Goal: Task Accomplishment & Management: Use online tool/utility

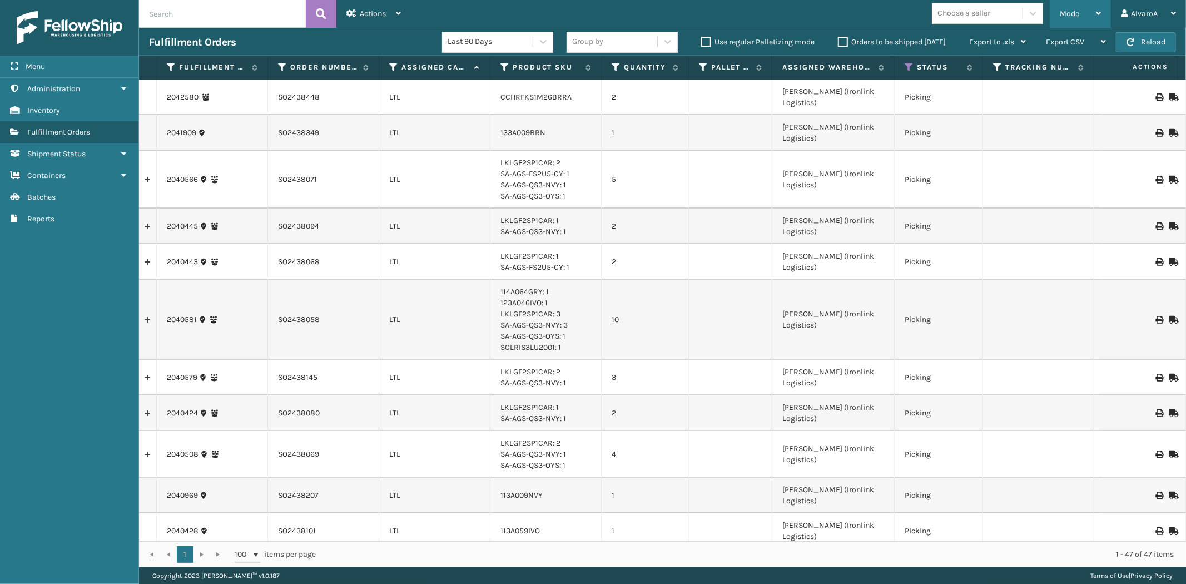
click at [1091, 19] on div "Mode" at bounding box center [1079, 14] width 41 height 28
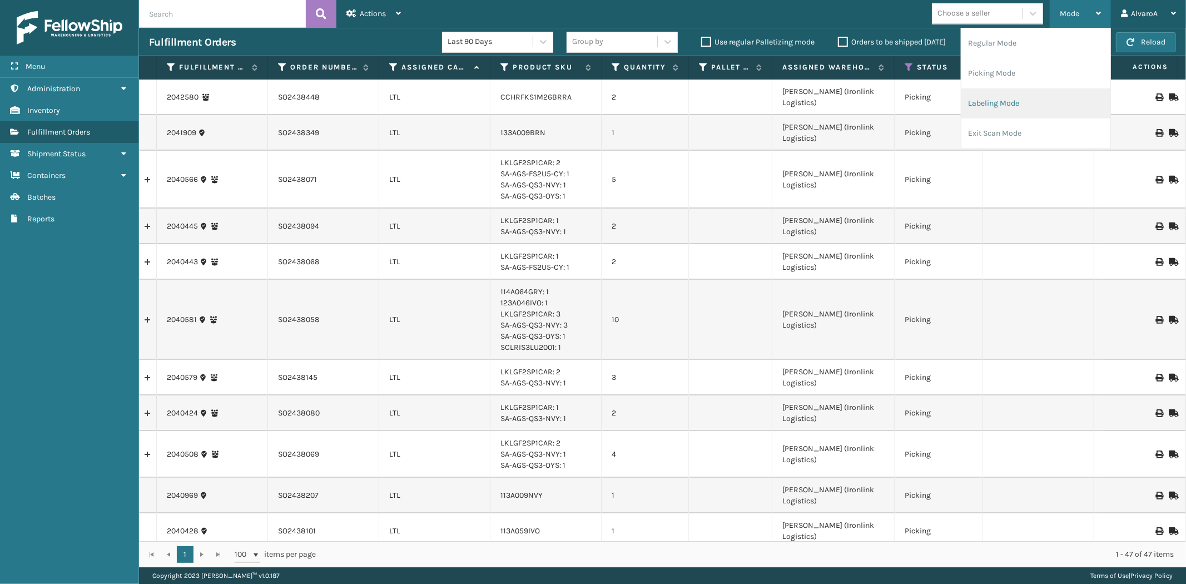
click at [987, 110] on li "Labeling Mode" at bounding box center [1035, 103] width 149 height 30
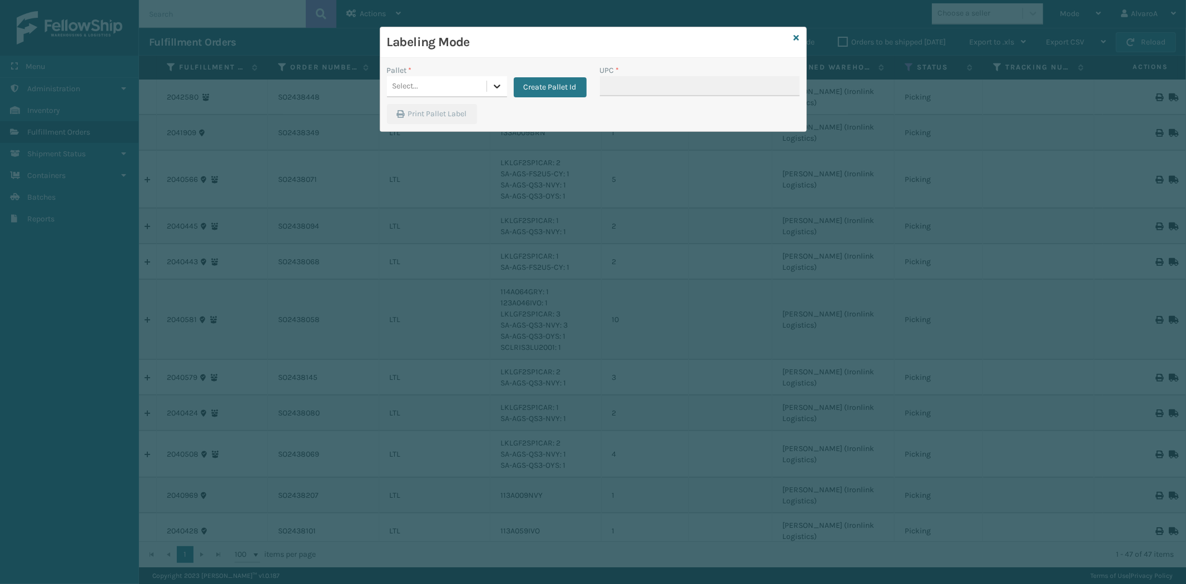
click at [495, 89] on icon at bounding box center [496, 86] width 11 height 11
click at [535, 85] on button "Create Pallet Id" at bounding box center [550, 87] width 73 height 20
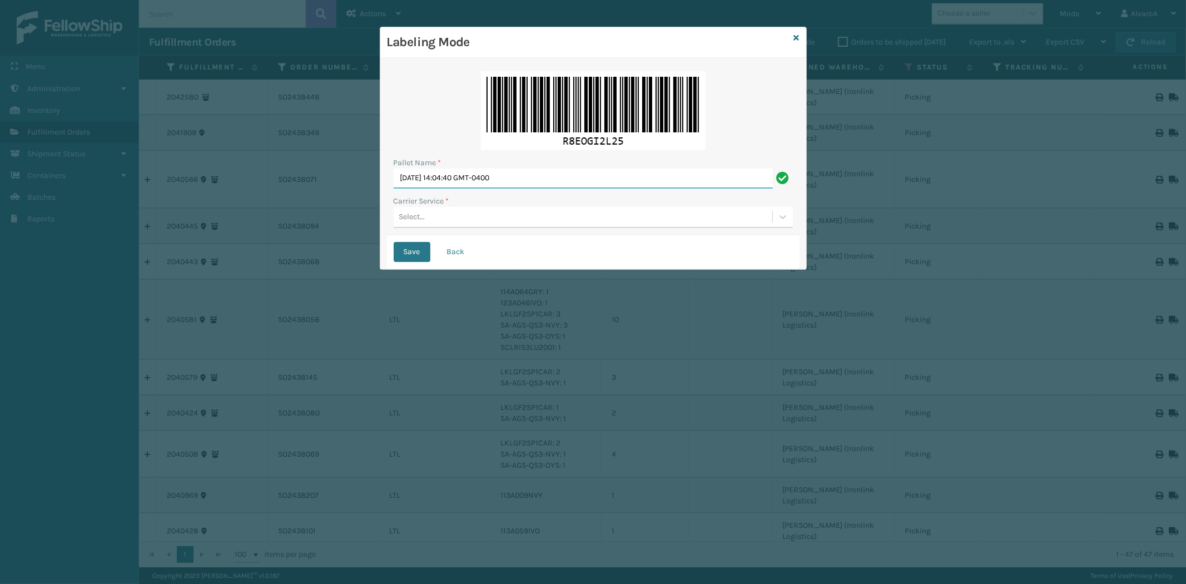
drag, startPoint x: 547, startPoint y: 171, endPoint x: 141, endPoint y: 251, distance: 414.0
click at [142, 248] on div "Labeling Mode Pallet Name * [DATE] 14:04:40 GMT-0400 Carrier Service * Select..…" at bounding box center [593, 292] width 1186 height 584
type input "l"
type input "LPN 503326#1"
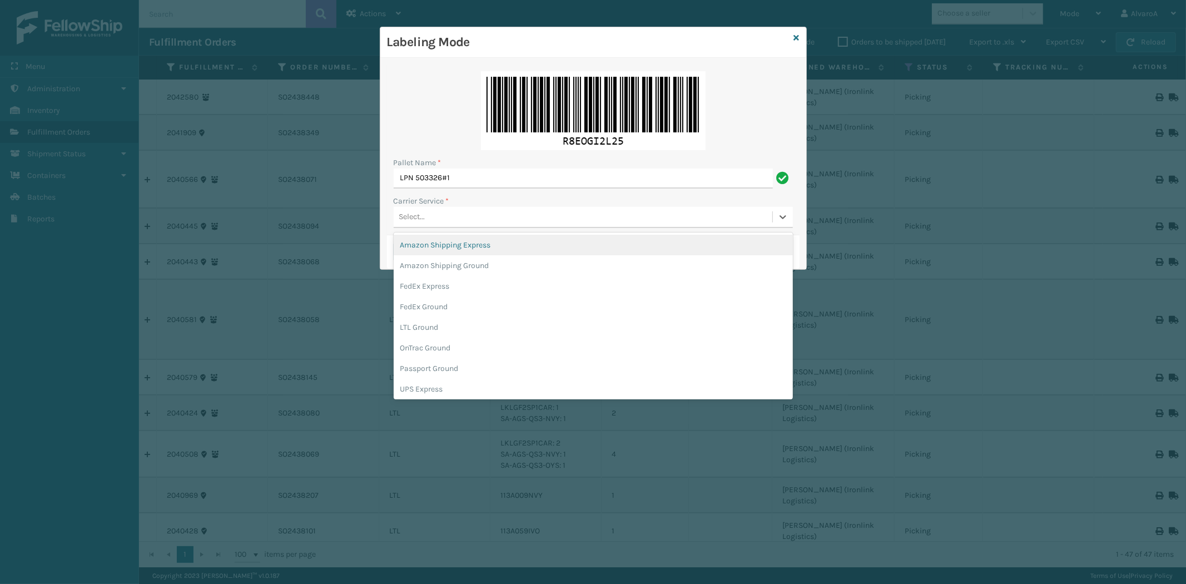
click at [412, 226] on div "Select..." at bounding box center [593, 217] width 399 height 21
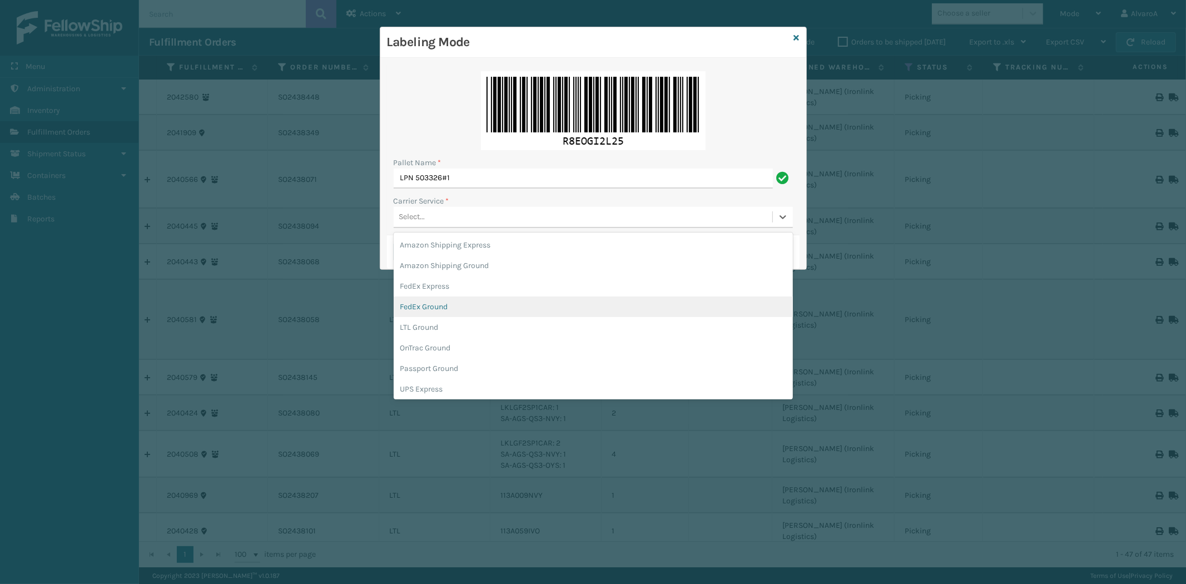
click at [447, 306] on div "FedEx Ground" at bounding box center [593, 306] width 399 height 21
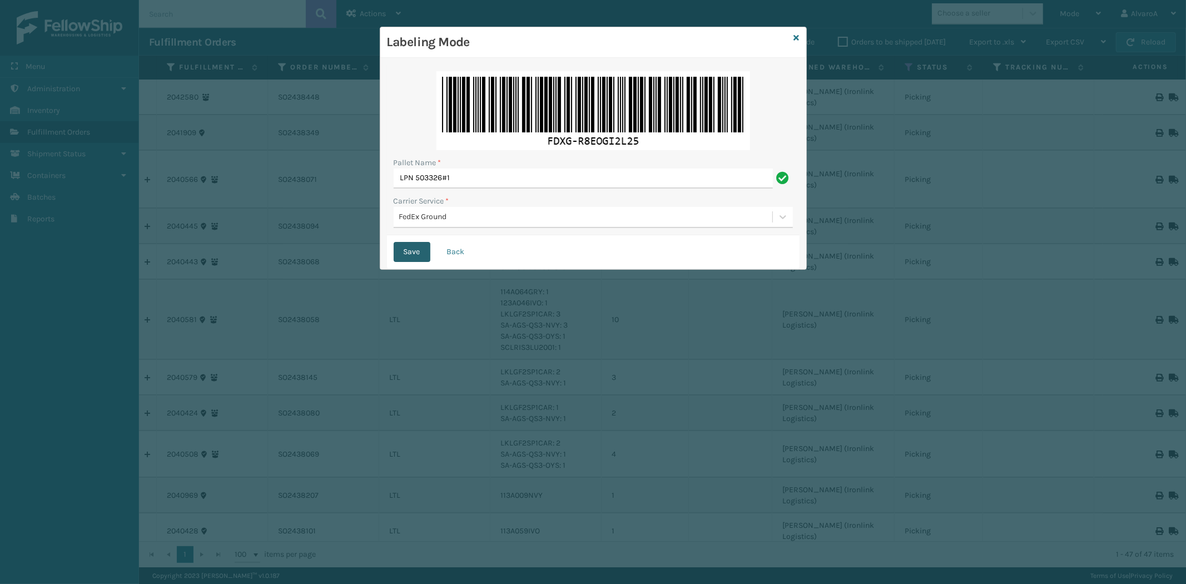
click at [408, 247] on button "Save" at bounding box center [412, 252] width 37 height 20
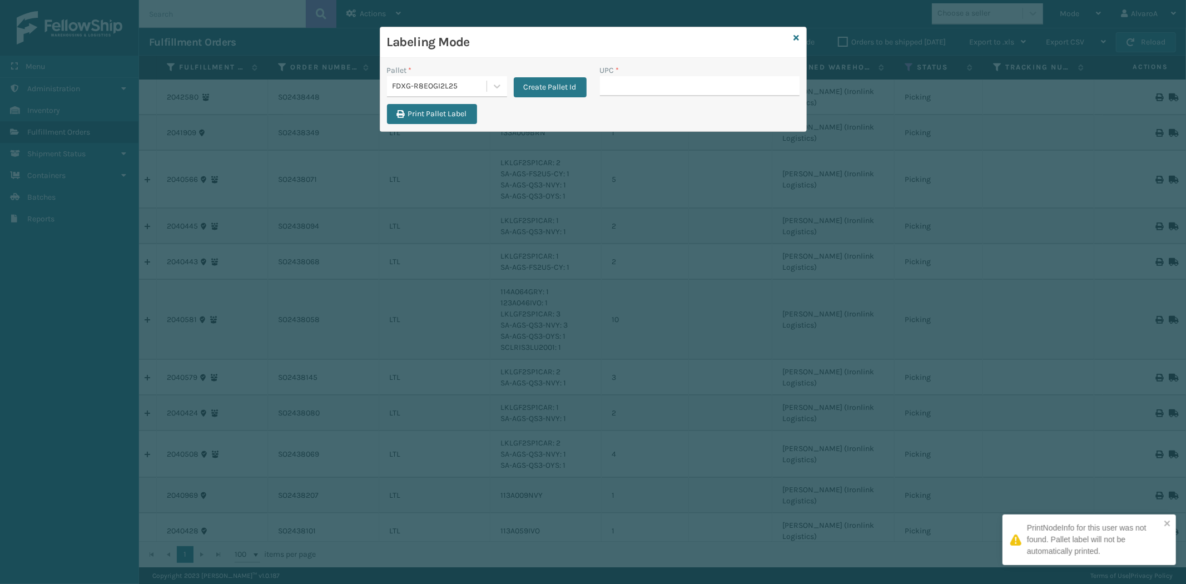
click at [653, 86] on input "UPC *" at bounding box center [700, 86] width 200 height 20
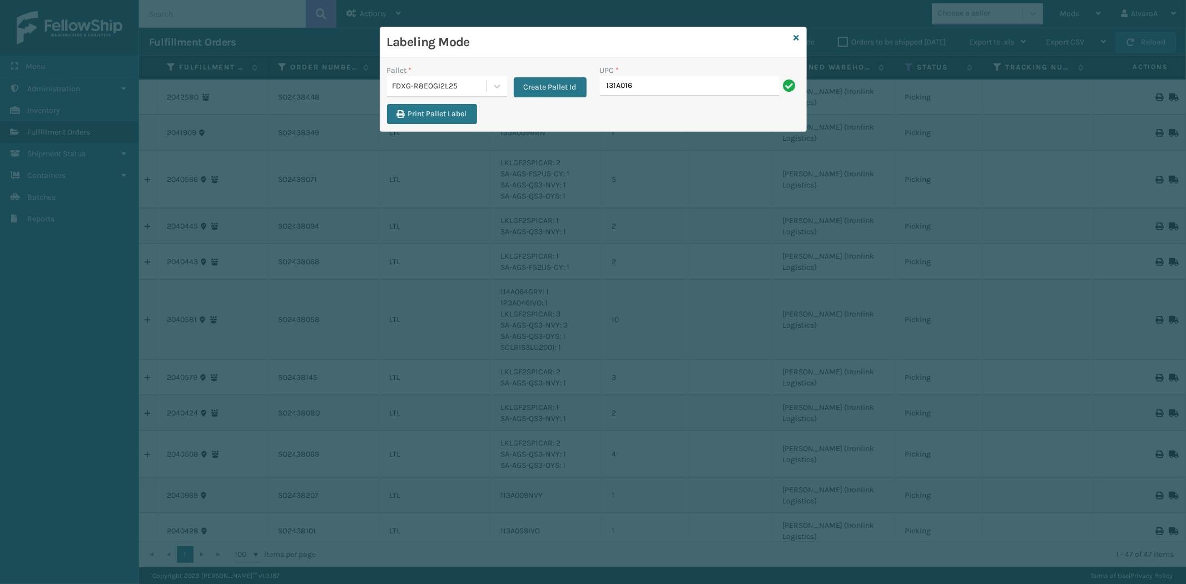
type input "131A016IVO"
type input "132A009BRN"
type input "231A009CAR"
type input "516A007TPE"
type input "CCHRFKS3BLUVA"
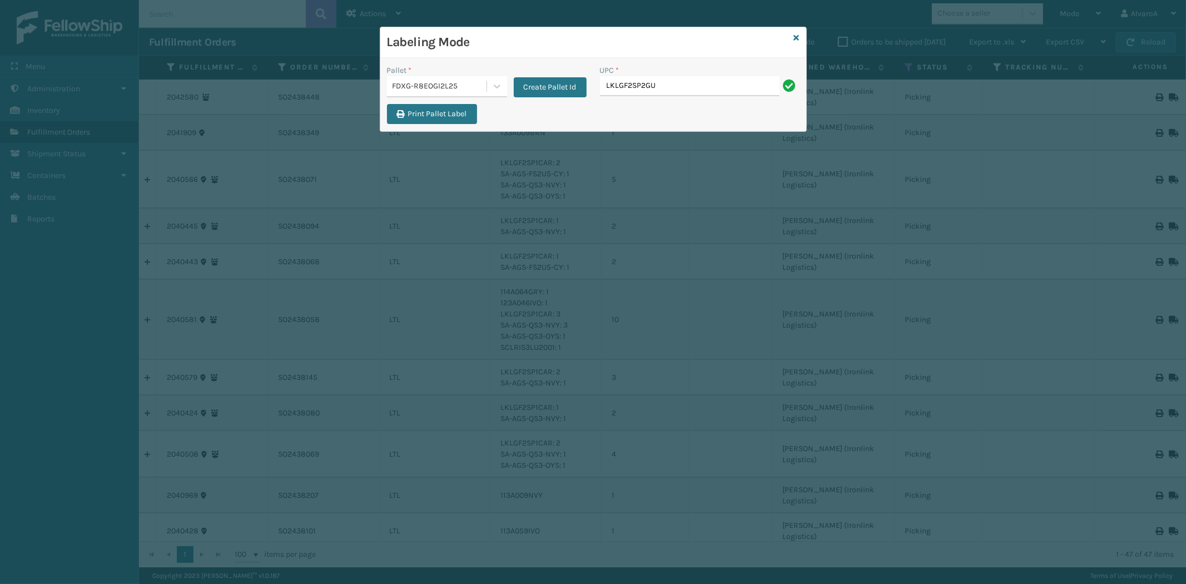
type input "LKLGF2SP2GU3051"
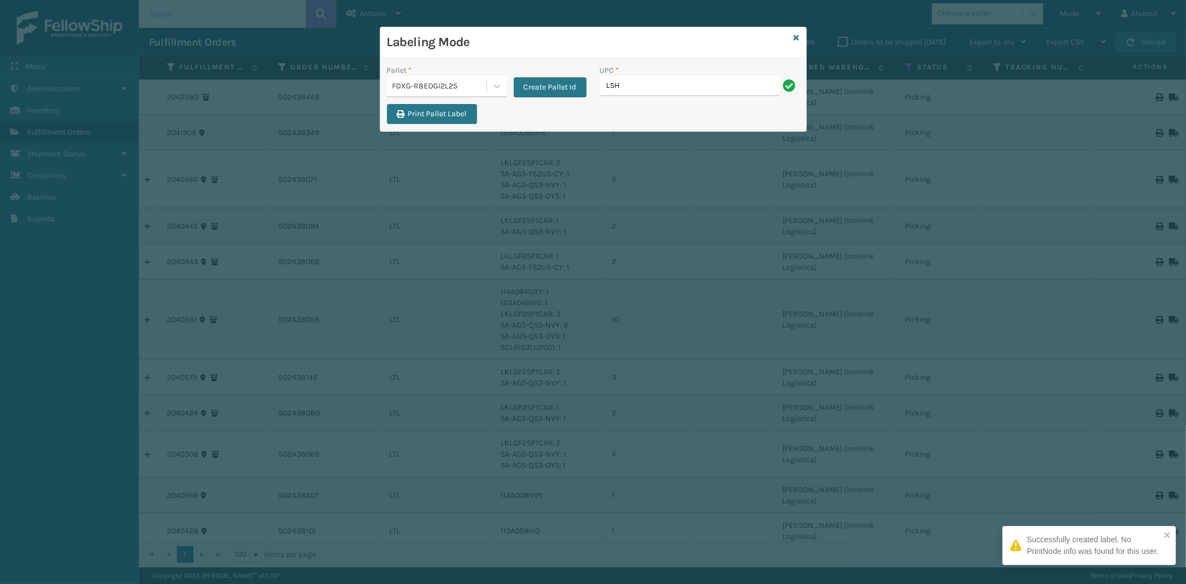
type input "LSHRFS3CP3003R"
type input "RC-DBYKU3008"
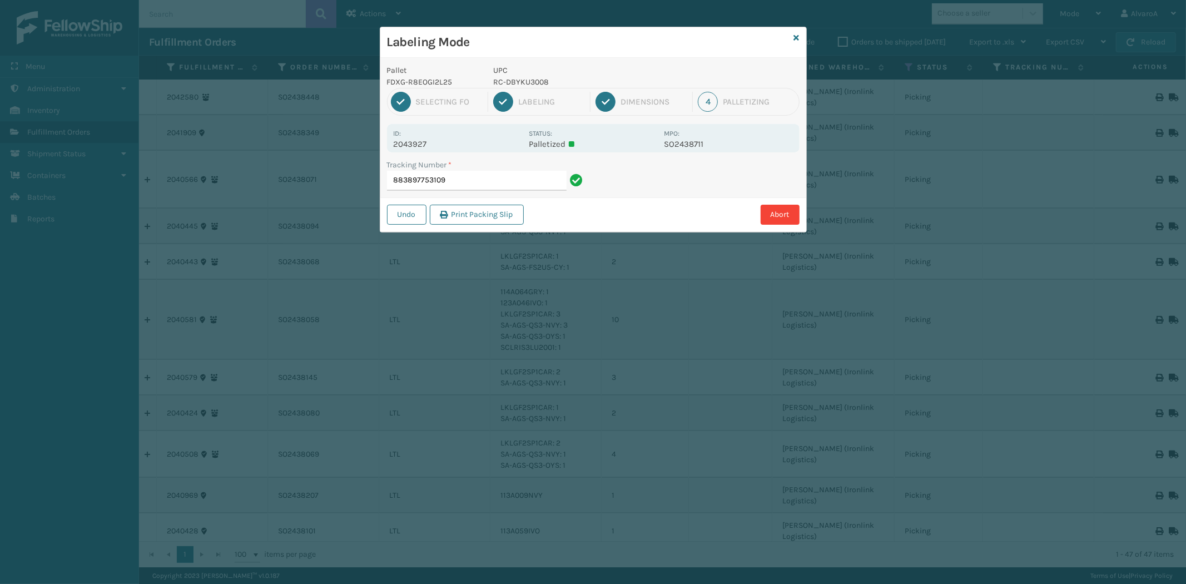
click at [474, 184] on input "883897753109" at bounding box center [477, 181] width 180 height 20
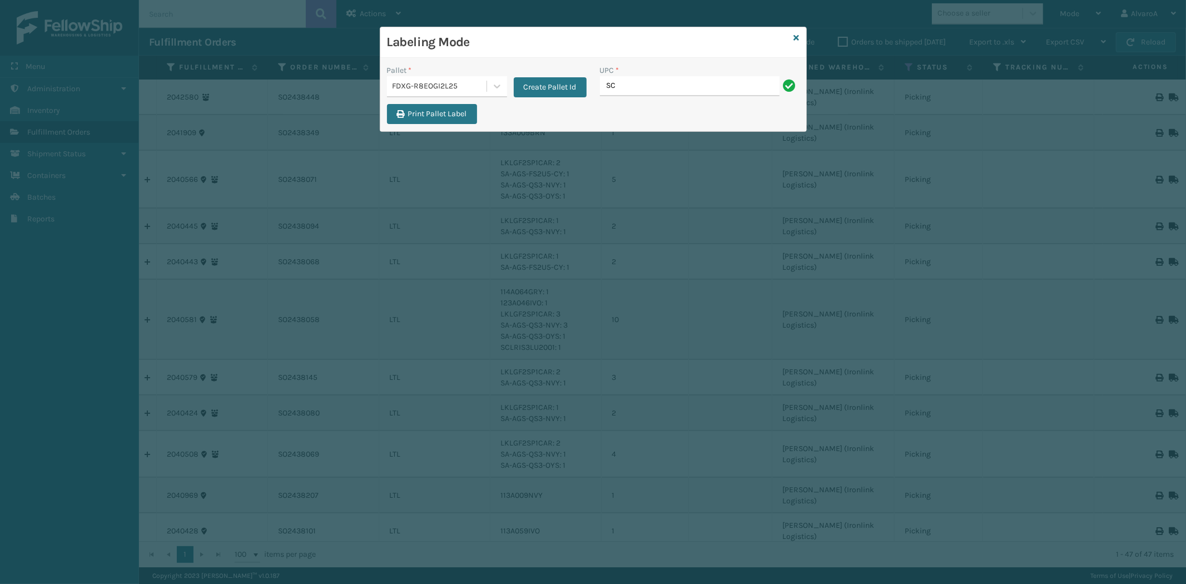
type input "SC-CRYS3LU2012"
click at [796, 39] on icon at bounding box center [797, 38] width 6 height 8
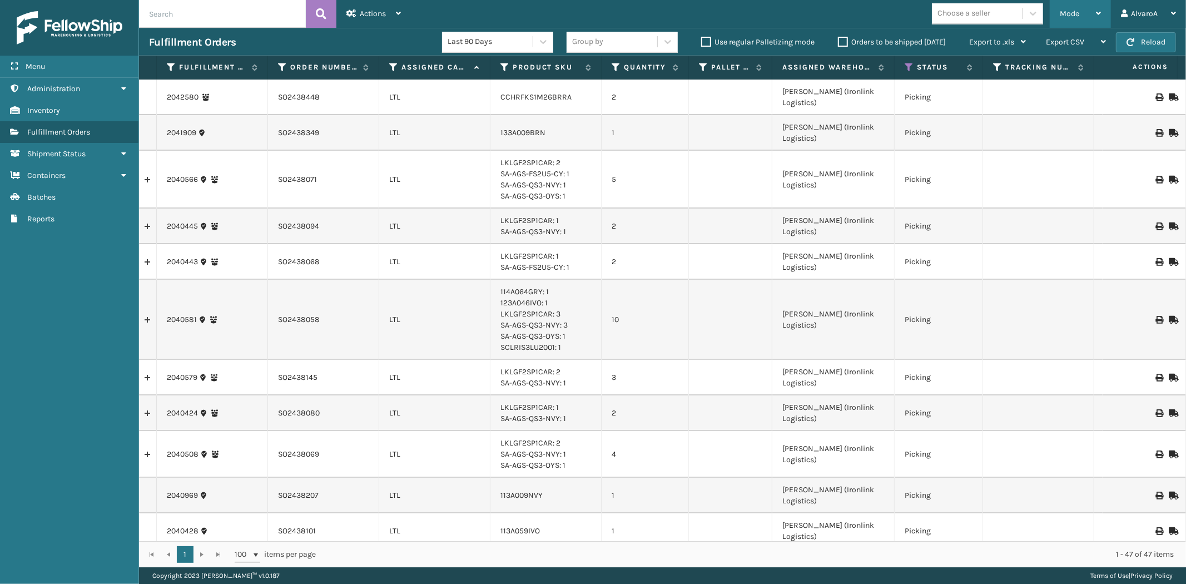
click at [1070, 10] on span "Mode" at bounding box center [1068, 13] width 19 height 9
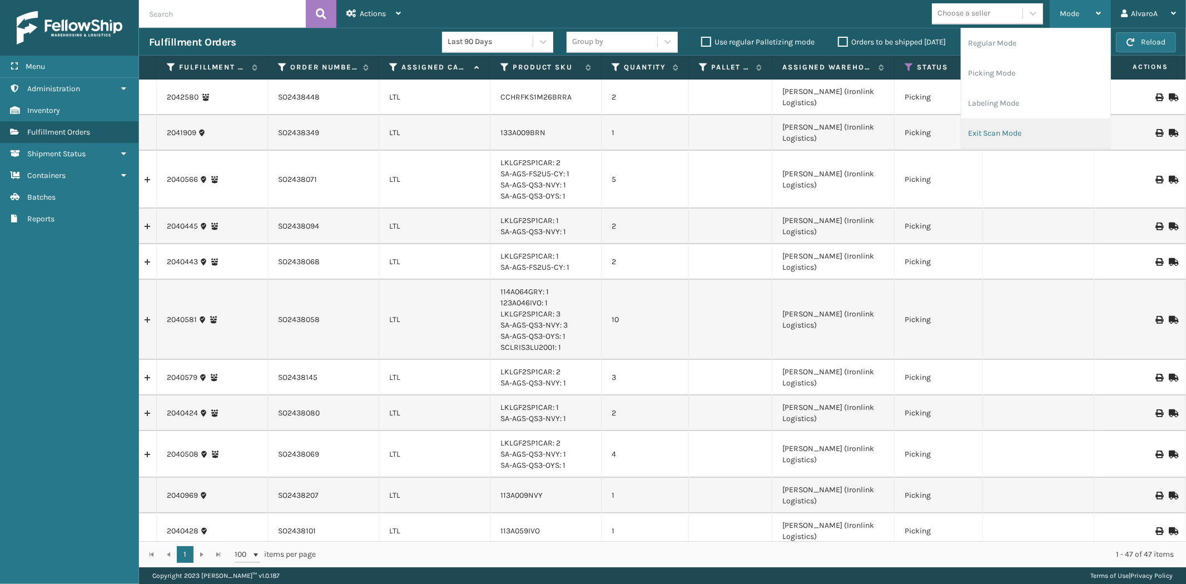
click at [996, 137] on li "Exit Scan Mode" at bounding box center [1035, 133] width 149 height 30
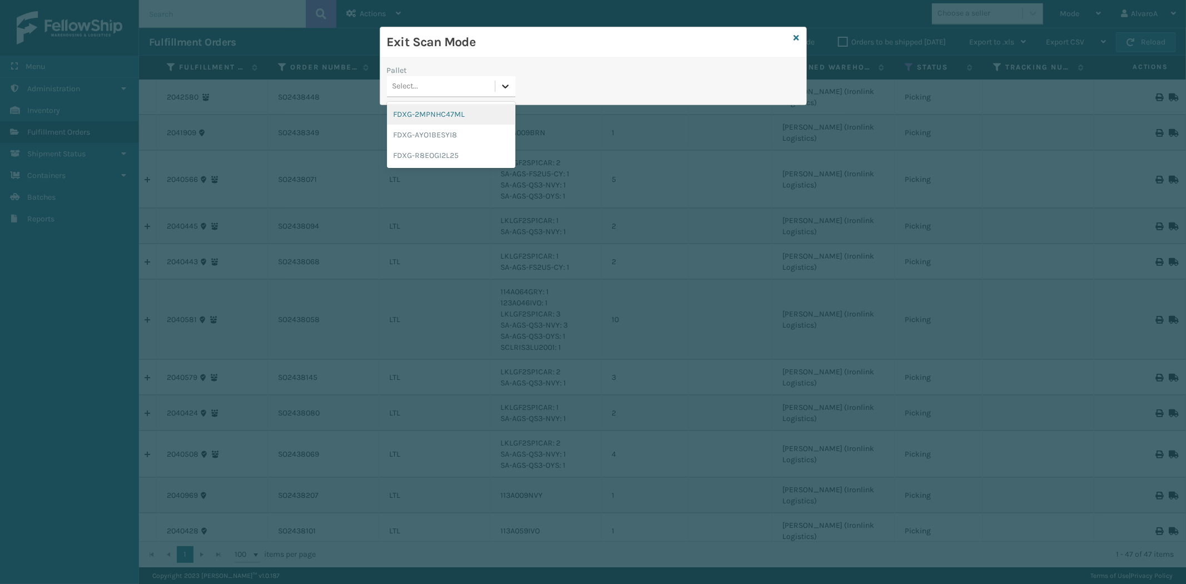
click at [510, 81] on icon at bounding box center [505, 86] width 11 height 11
click at [466, 151] on div "FDXG-R8EOGI2L25" at bounding box center [451, 155] width 128 height 21
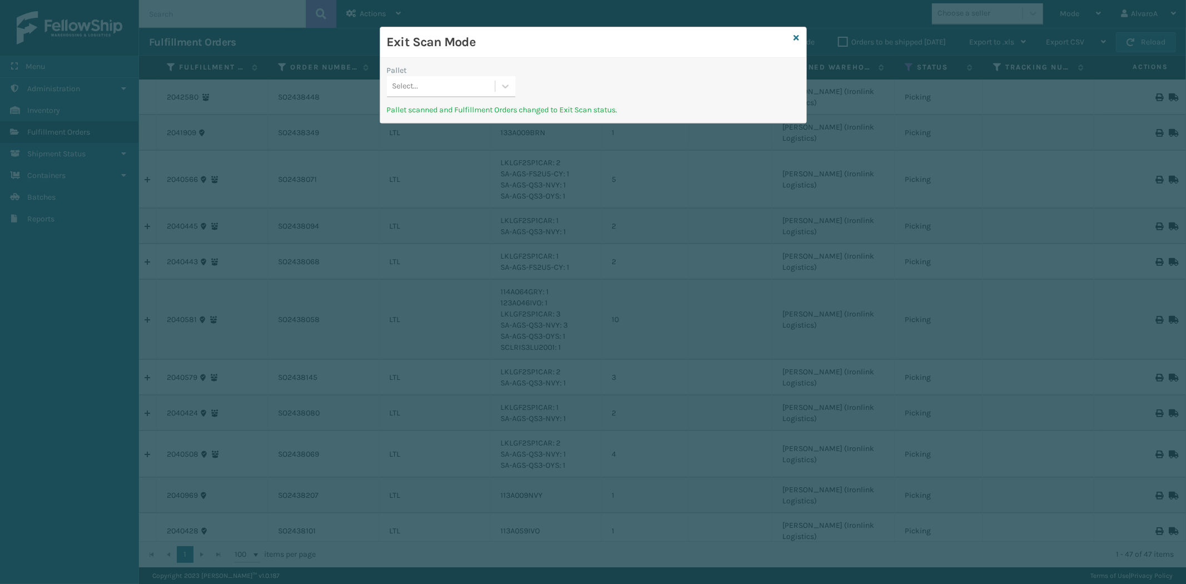
click at [795, 31] on div "Exit Scan Mode" at bounding box center [593, 42] width 426 height 31
click at [795, 36] on icon at bounding box center [797, 38] width 6 height 8
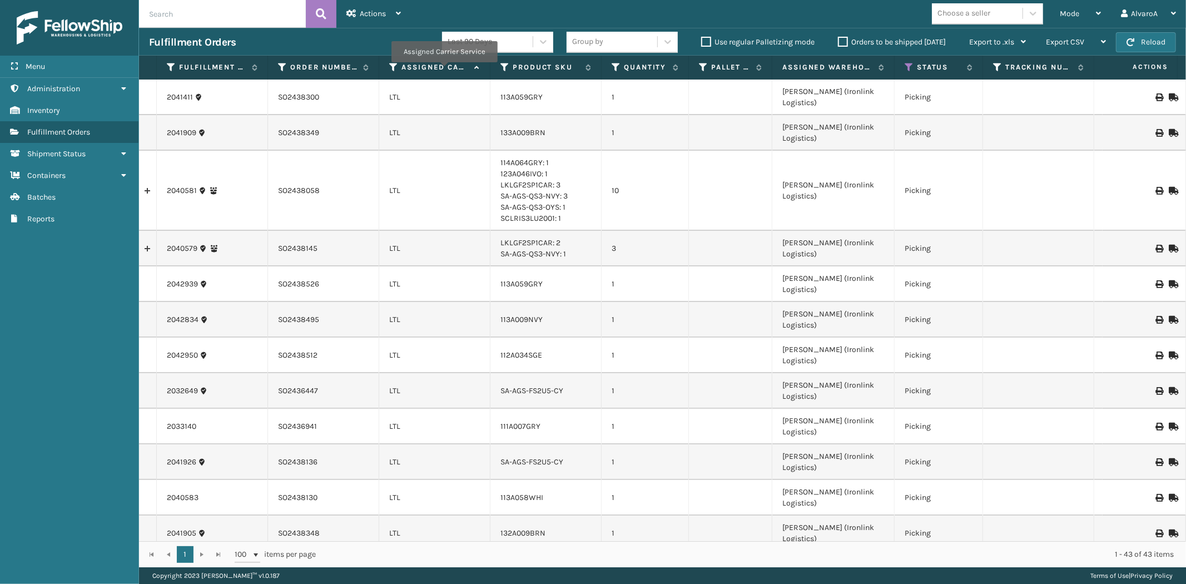
click at [444, 70] on label "Assigned Carrier Service" at bounding box center [434, 67] width 67 height 10
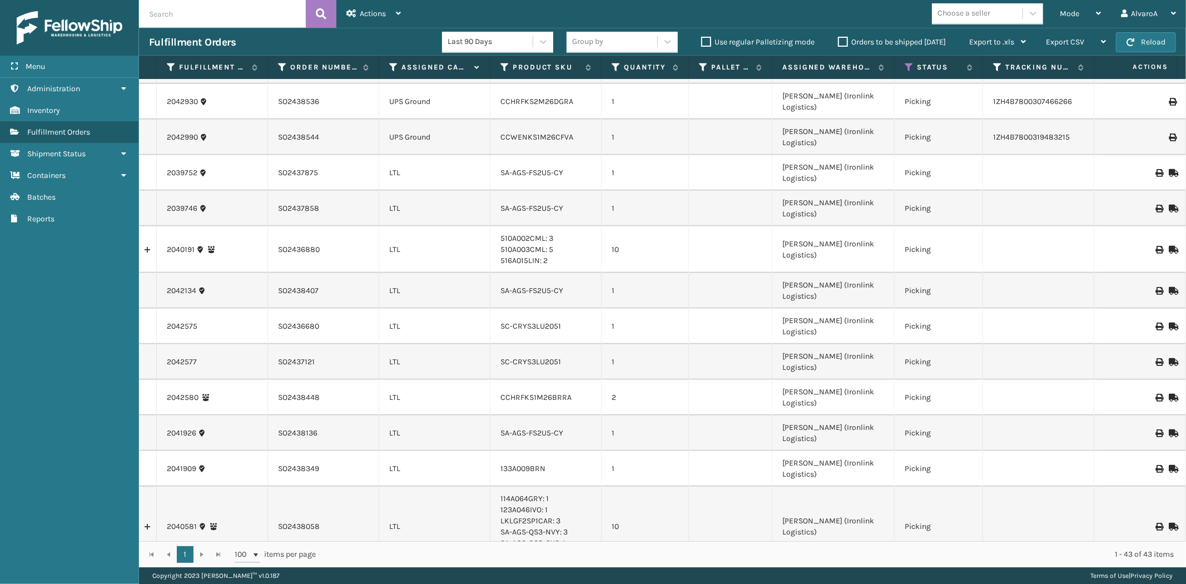
scroll to position [710, 0]
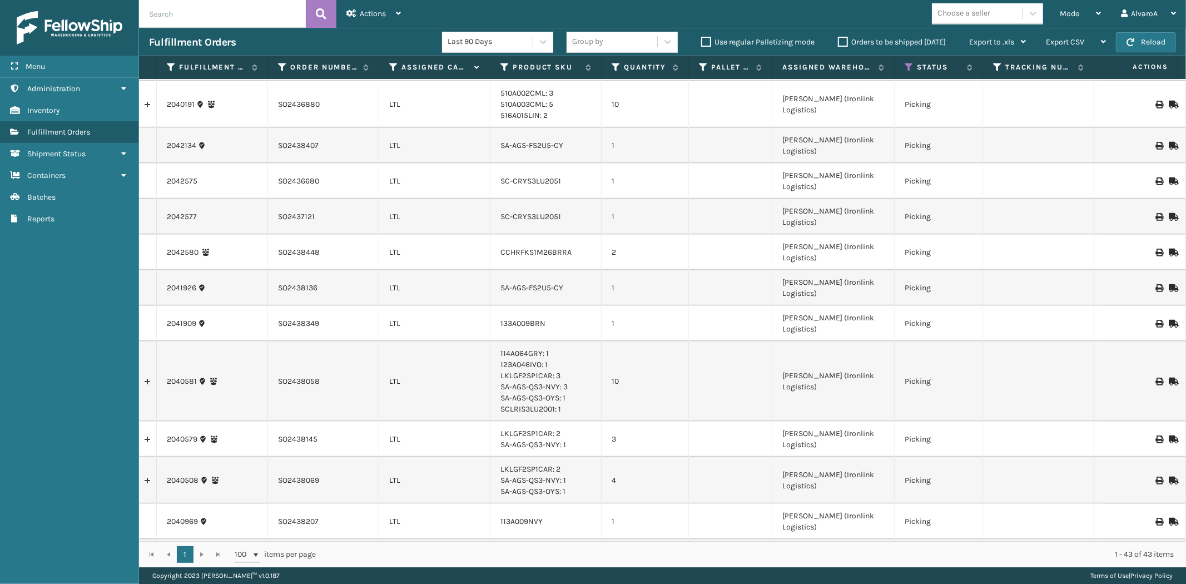
click at [843, 39] on label "Orders to be shipped [DATE]" at bounding box center [892, 41] width 108 height 9
click at [838, 39] on input "Orders to be shipped [DATE]" at bounding box center [838, 39] width 1 height 7
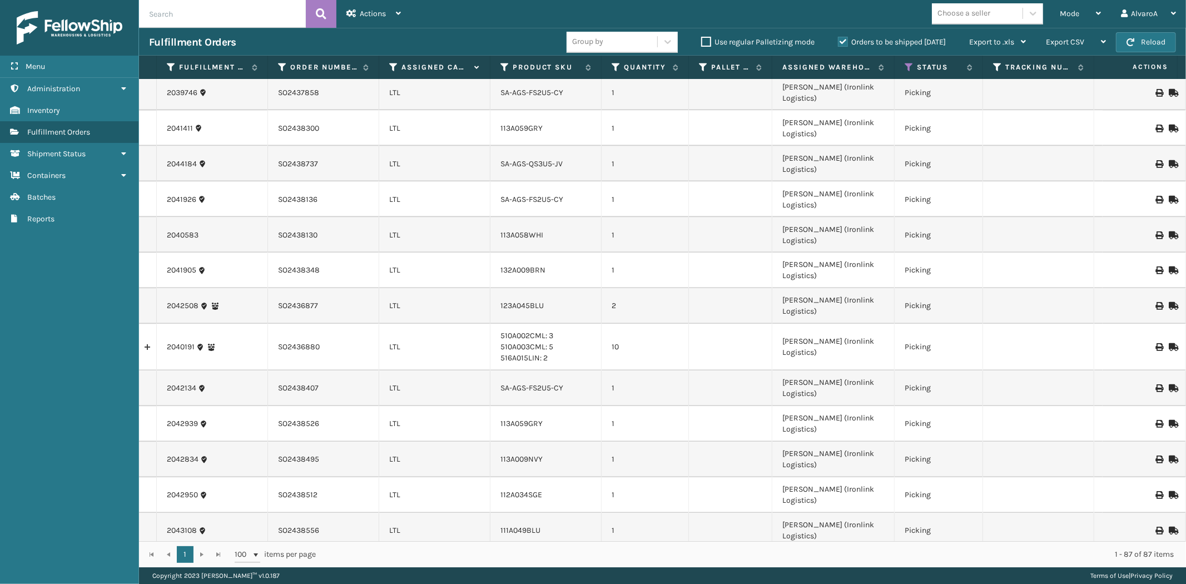
scroll to position [1785, 0]
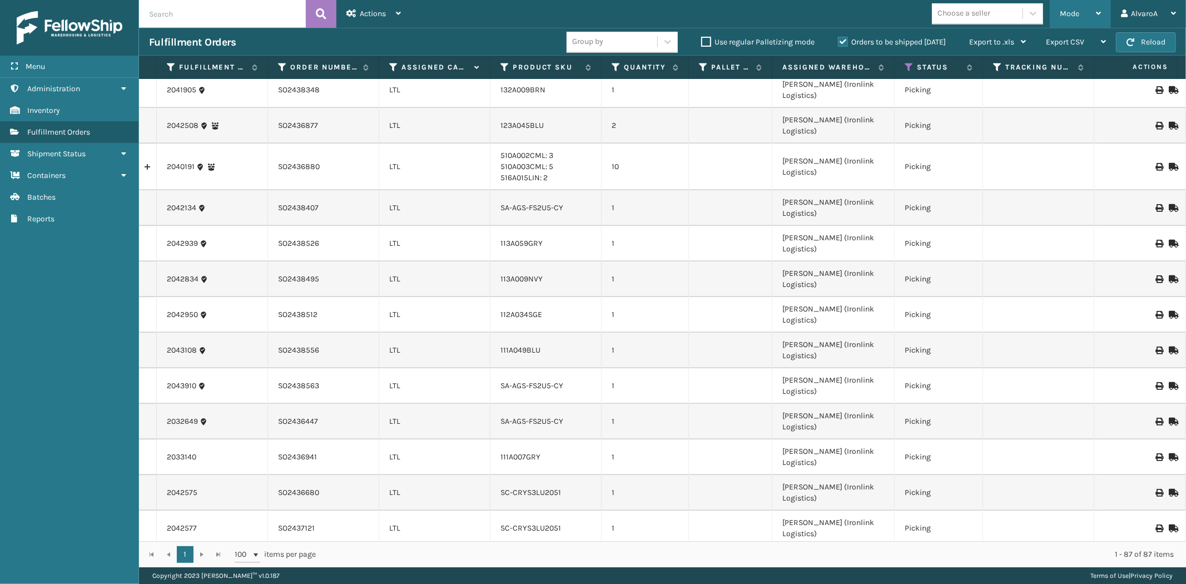
click at [1056, 9] on div "Mode Regular Mode Picking Mode Labeling Mode Exit Scan Mode" at bounding box center [1079, 14] width 61 height 28
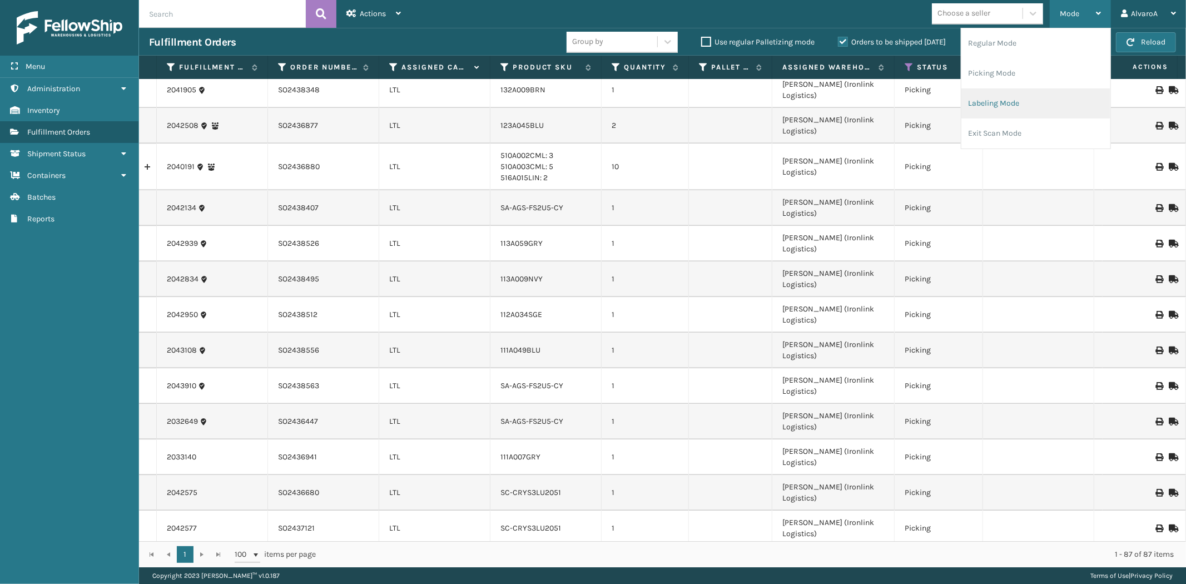
click at [1026, 117] on li "Labeling Mode" at bounding box center [1035, 103] width 149 height 30
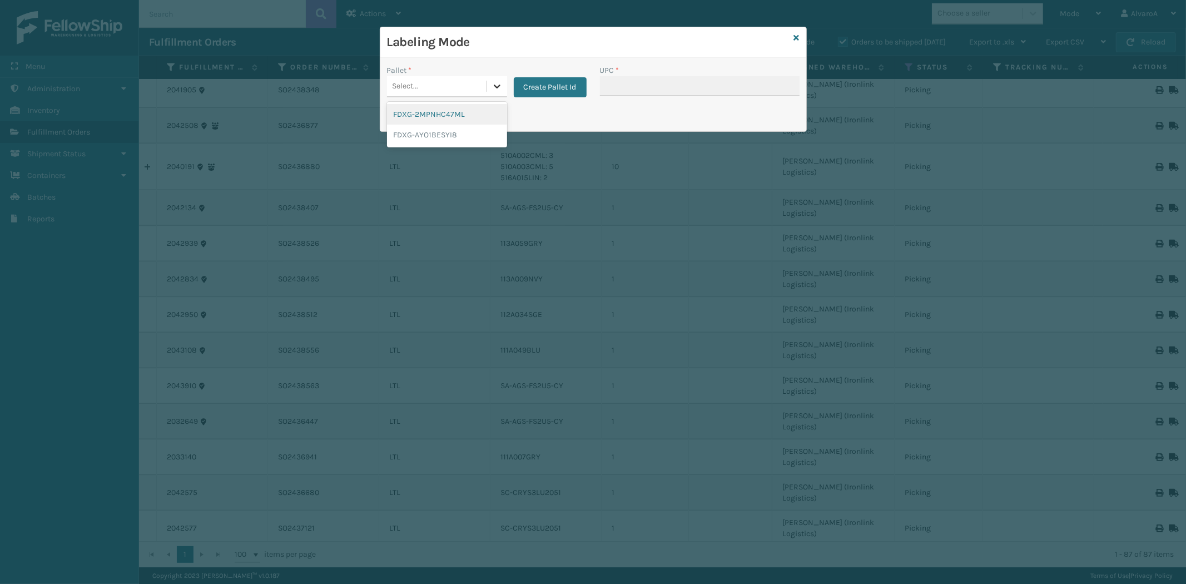
click at [499, 82] on icon at bounding box center [496, 86] width 11 height 11
click at [570, 96] on button "Create Pallet Id" at bounding box center [550, 87] width 73 height 20
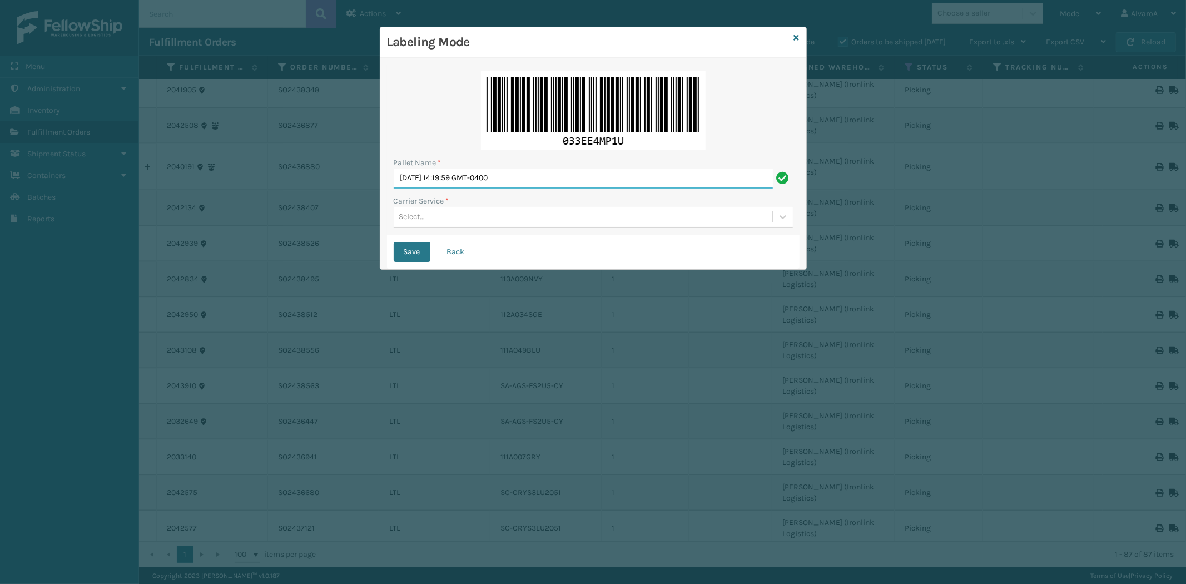
drag, startPoint x: 554, startPoint y: 186, endPoint x: 307, endPoint y: 230, distance: 251.1
click at [308, 230] on div "Labeling Mode Pallet Name * [DATE] 14:19:59 GMT-0400 Carrier Service * Select..…" at bounding box center [593, 292] width 1186 height 584
paste input "503325"
type input "LPN 503325#1"
click at [434, 208] on div "Select..." at bounding box center [583, 217] width 379 height 18
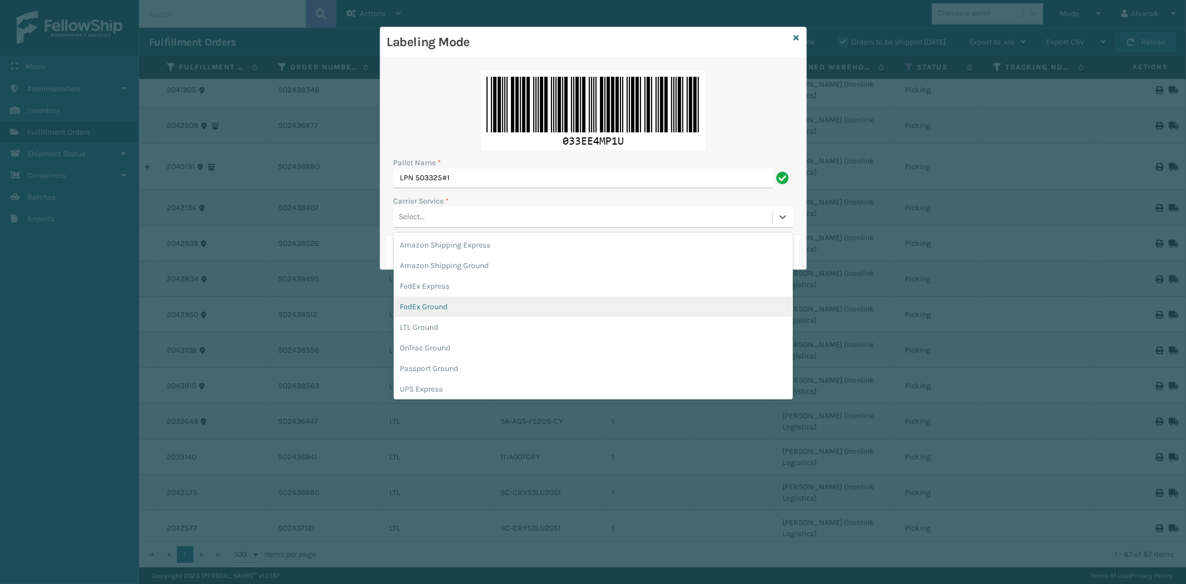
click at [425, 303] on div "FedEx Ground" at bounding box center [593, 306] width 399 height 21
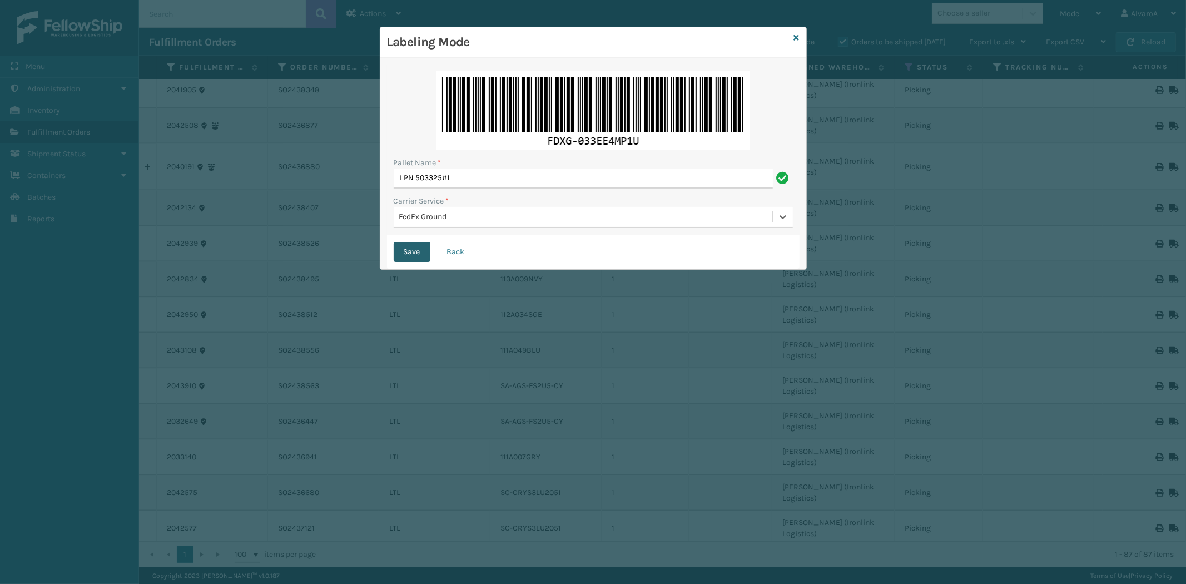
click at [404, 248] on button "Save" at bounding box center [412, 252] width 37 height 20
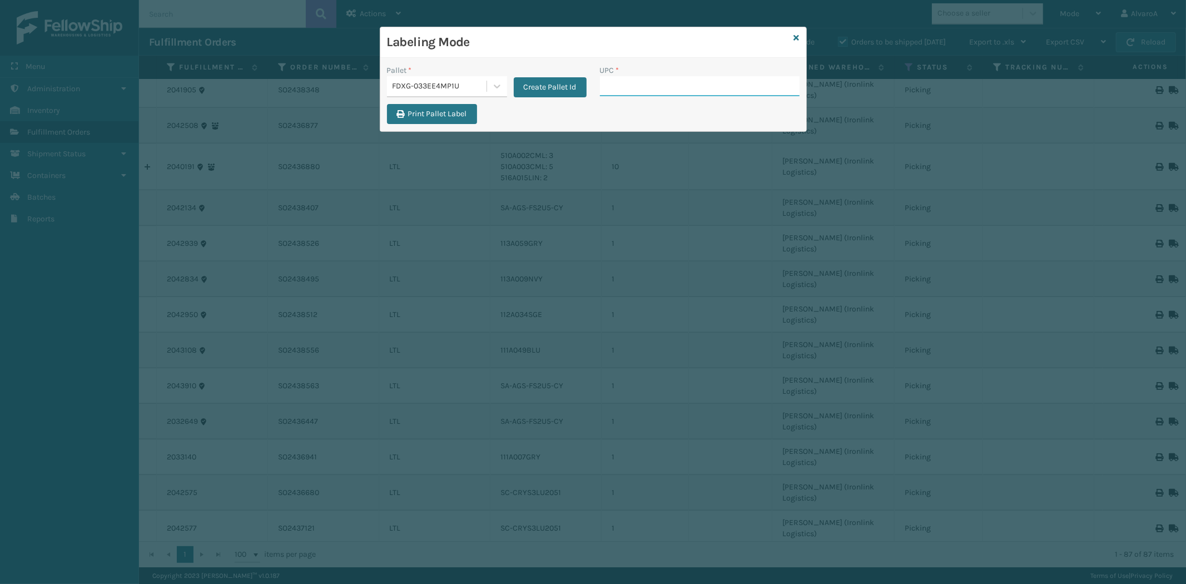
paste input "LKLGF2SP3OLV-C"
type input "LKLGF2SP3OLV-C"
paste input "RR-PRK1CP3003"
type input "RR-PRK1CP3003"
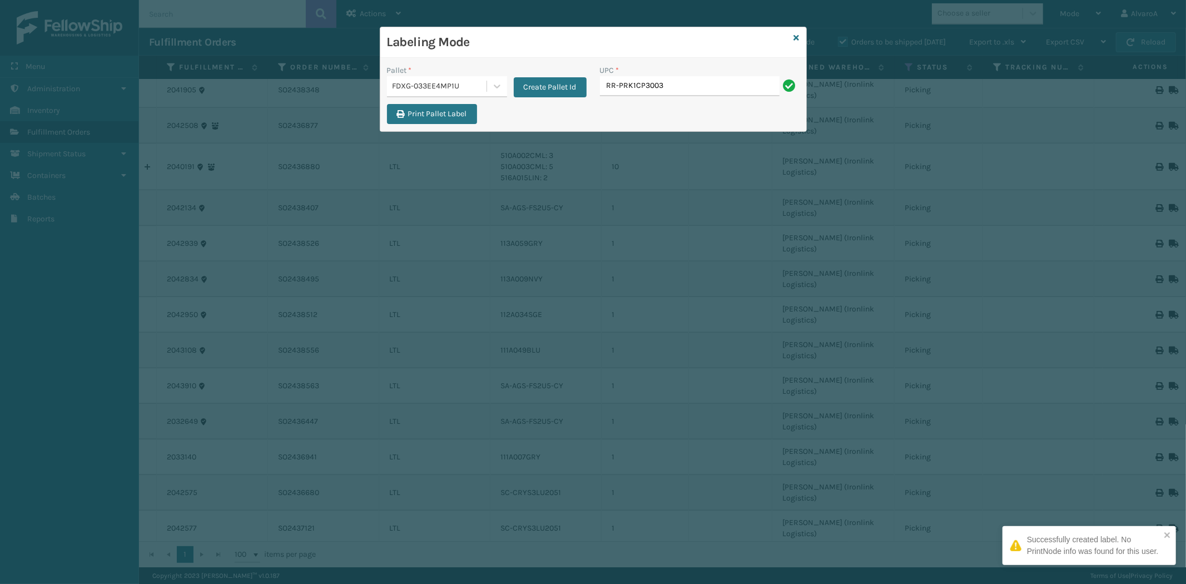
type input "RR-PRK1CP3003"
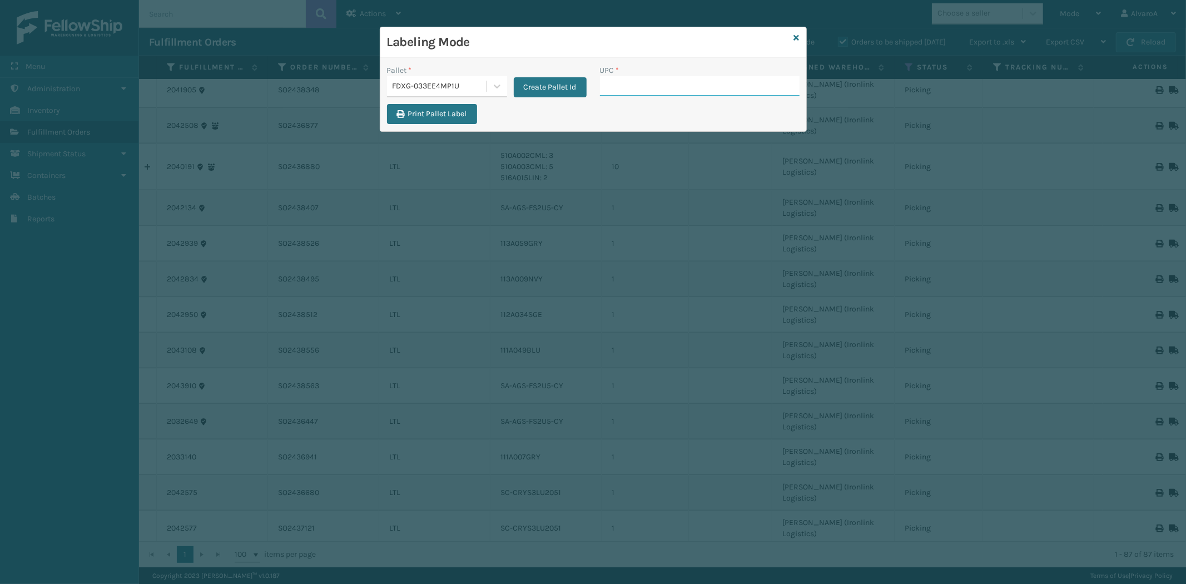
paste input "RR-PRK1CP3003"
type input "RR-PRK1CM2045"
paste input "SC-CRYS3LU2012"
type input "SC-CRYS3LU2012"
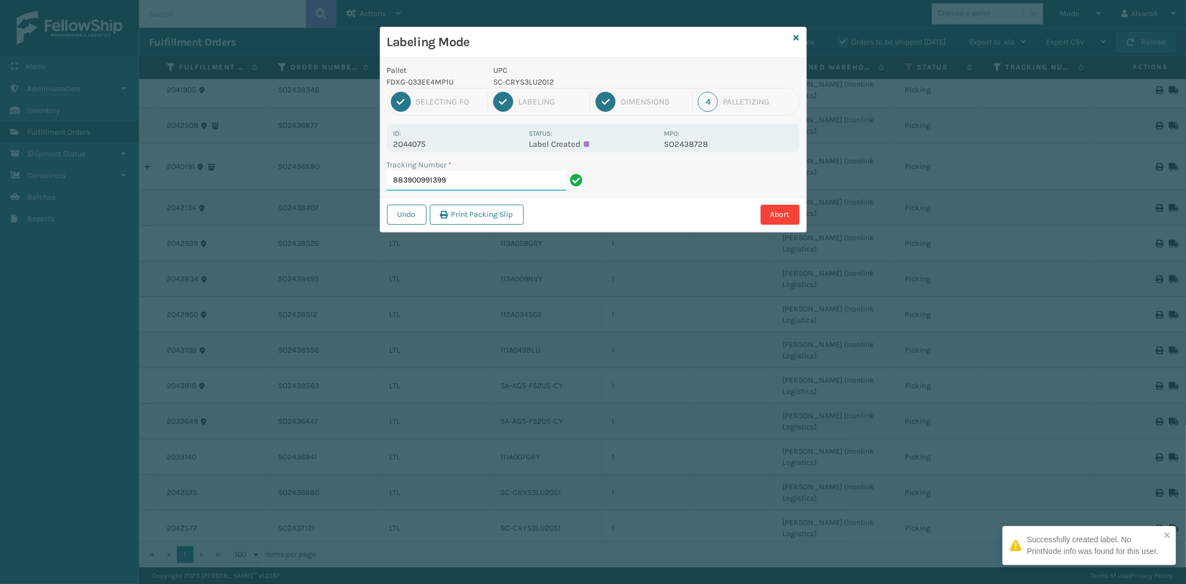
click at [486, 186] on input "883900991399" at bounding box center [477, 181] width 180 height 20
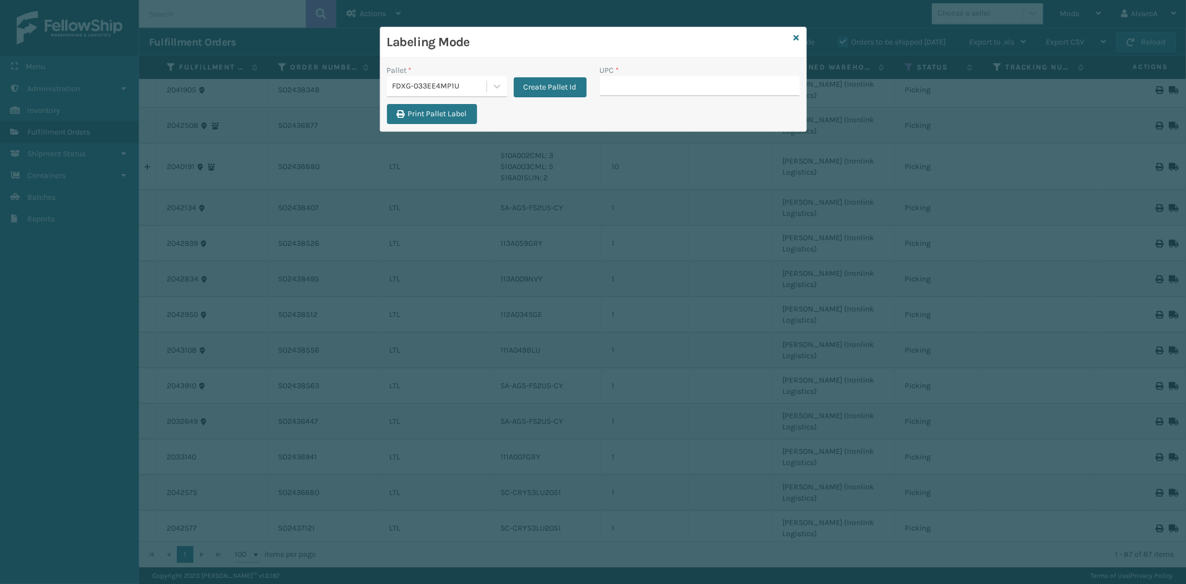
click at [617, 91] on input "UPC *" at bounding box center [700, 86] width 200 height 20
click at [606, 93] on input "UPC *" at bounding box center [700, 86] width 200 height 20
type input "SCWDSLU2012"
type input "LKLGF2SP3GU3073"
type input "133A013NVY"
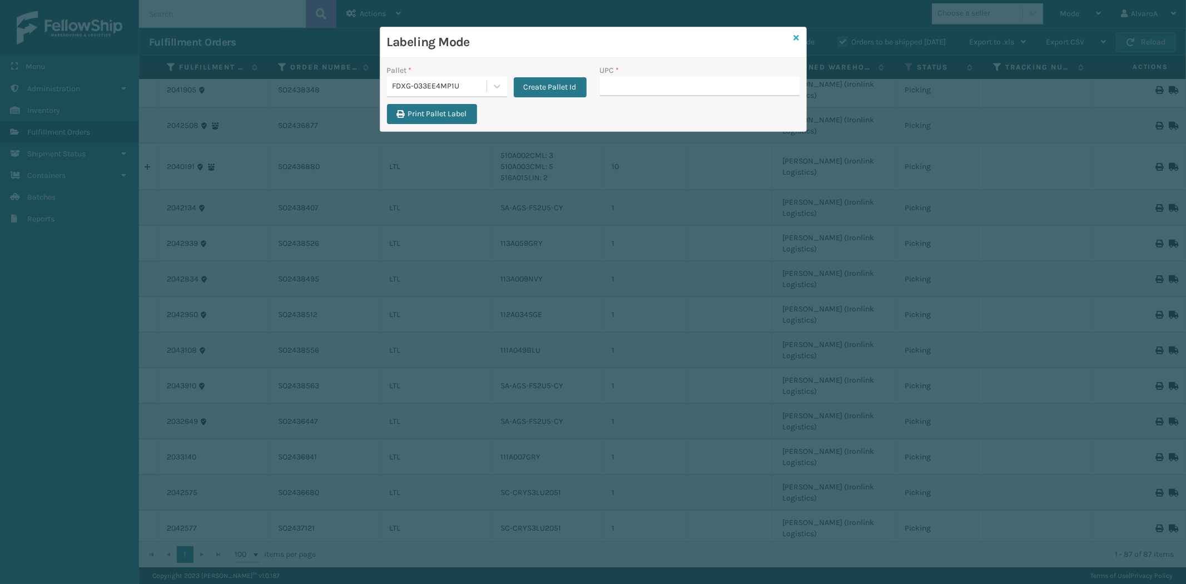
click at [796, 37] on icon at bounding box center [797, 38] width 6 height 8
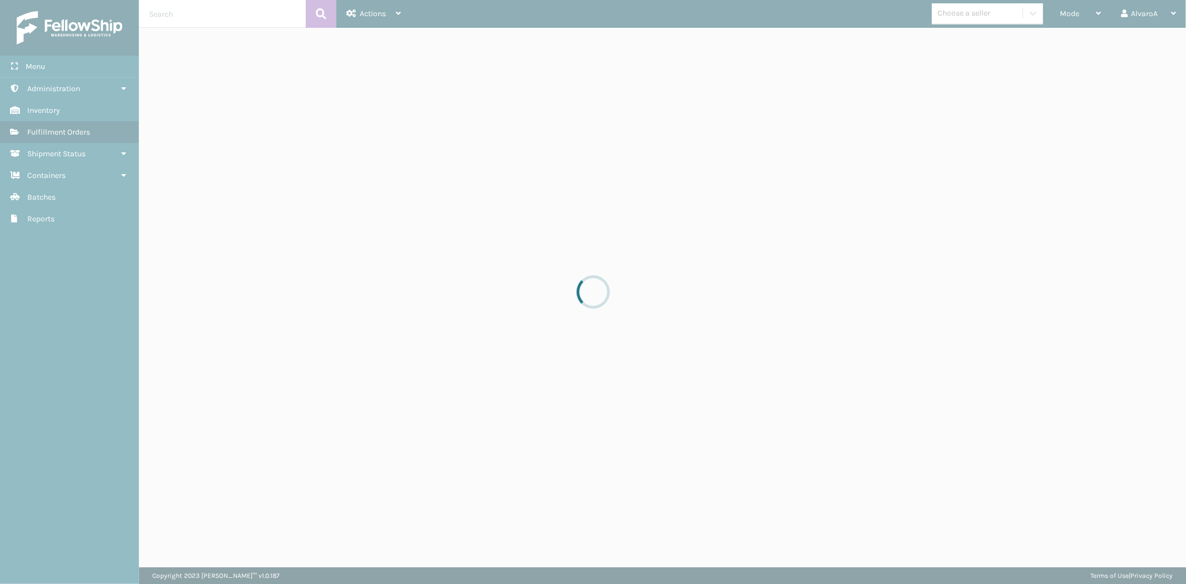
click at [1069, 19] on div at bounding box center [593, 292] width 1186 height 584
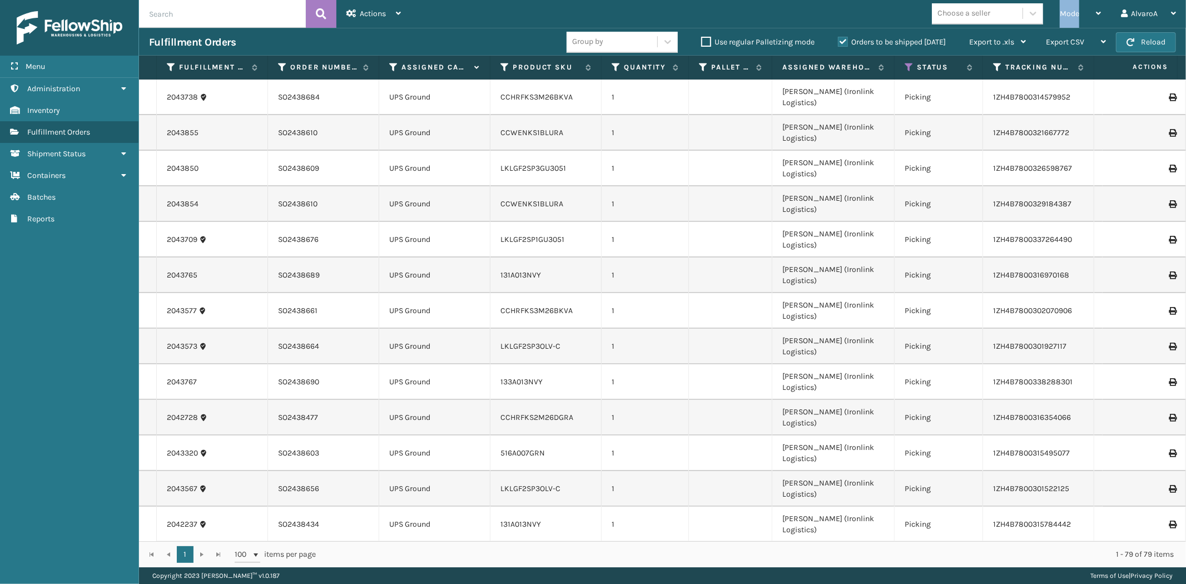
click at [1069, 19] on div "Mode" at bounding box center [1079, 14] width 41 height 28
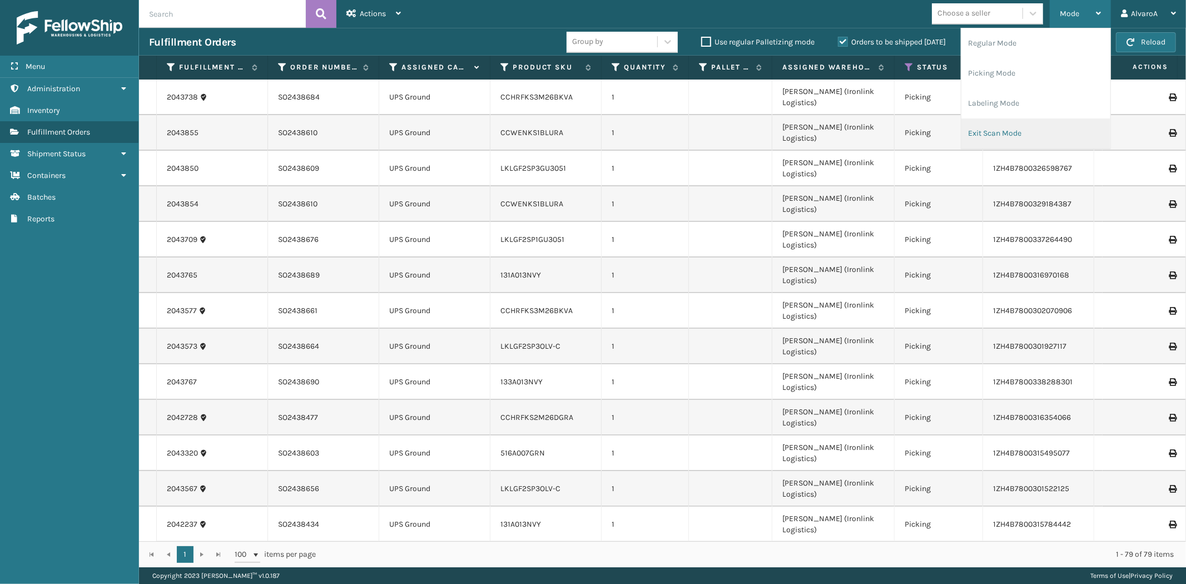
click at [972, 131] on li "Exit Scan Mode" at bounding box center [1035, 133] width 149 height 30
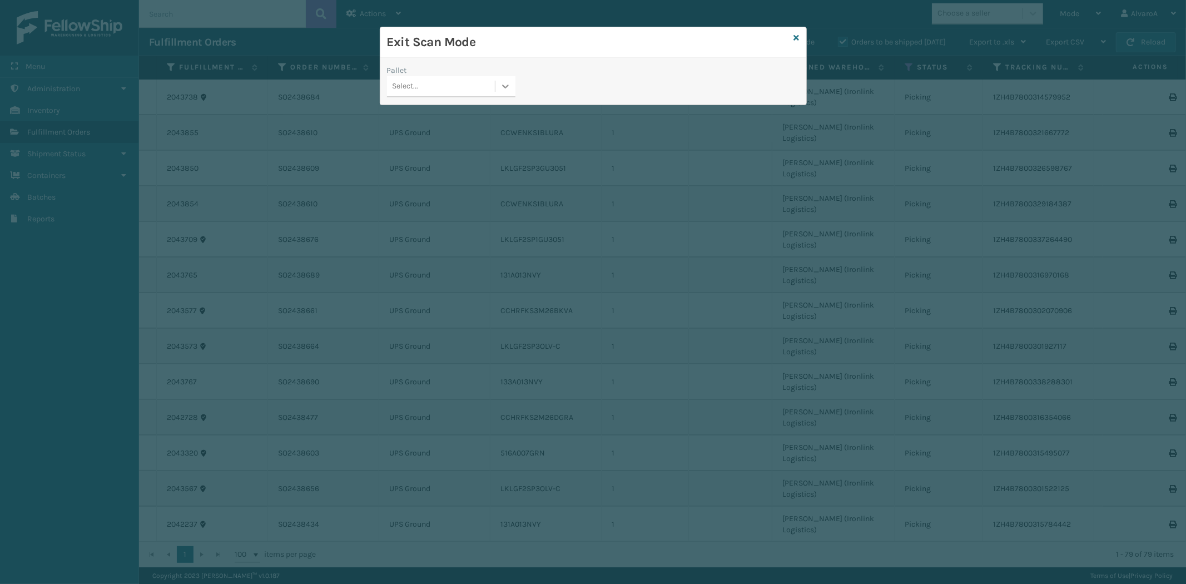
click at [506, 89] on icon at bounding box center [505, 86] width 11 height 11
click at [456, 137] on div "FDXG-2MPNHC47ML" at bounding box center [451, 135] width 128 height 21
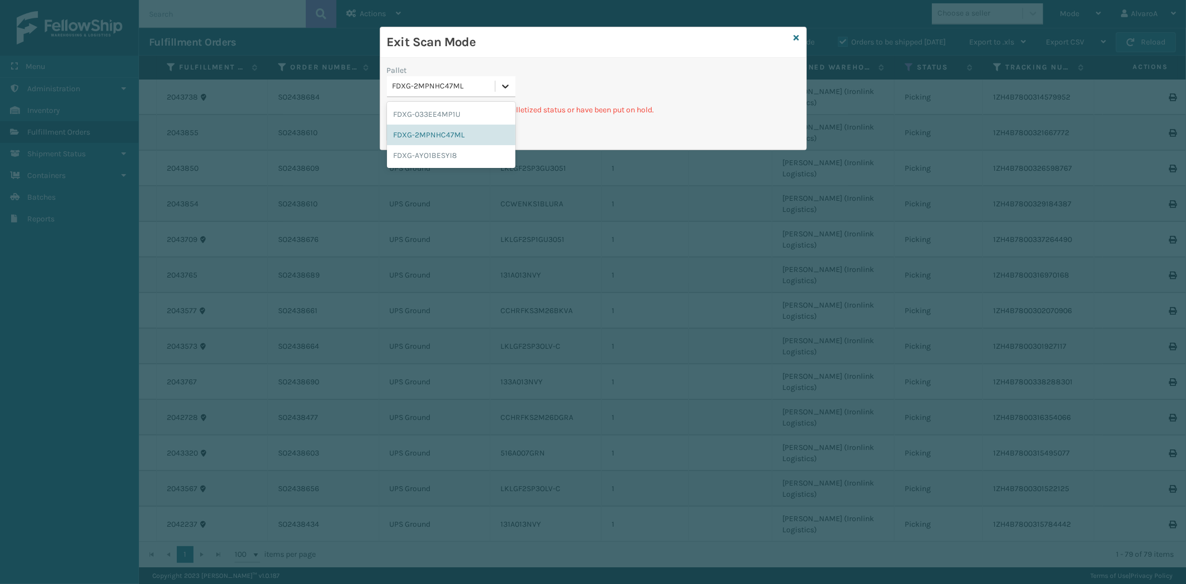
click at [503, 91] on icon at bounding box center [505, 86] width 11 height 11
drag, startPoint x: 435, startPoint y: 117, endPoint x: 393, endPoint y: 131, distance: 43.8
click at [435, 119] on div "FDXG-033EE4MP1U" at bounding box center [451, 114] width 128 height 21
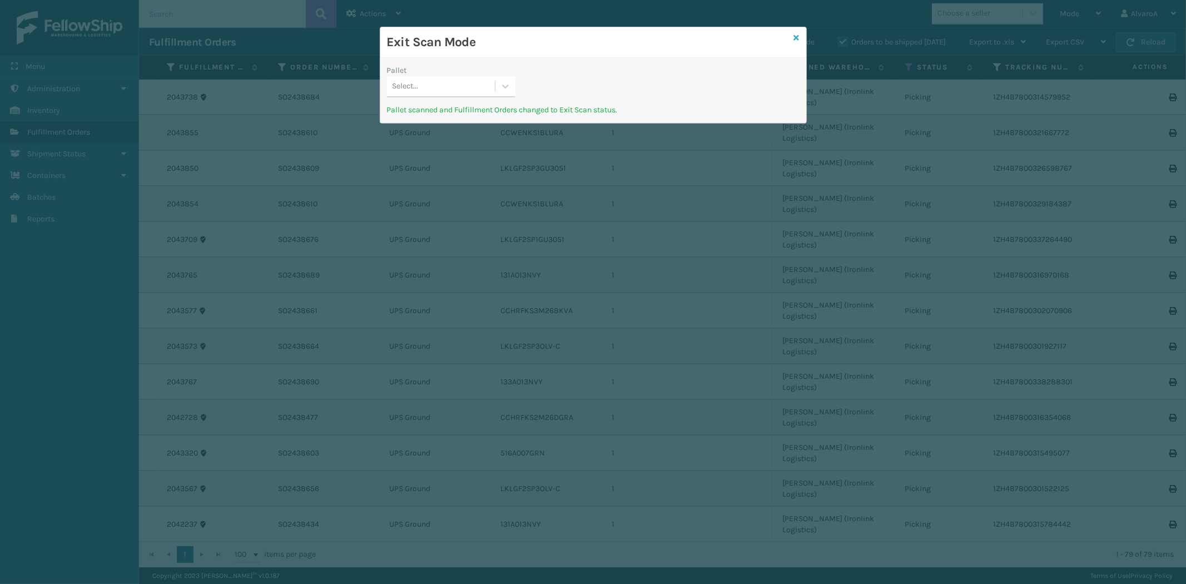
click at [798, 36] on icon at bounding box center [797, 38] width 6 height 8
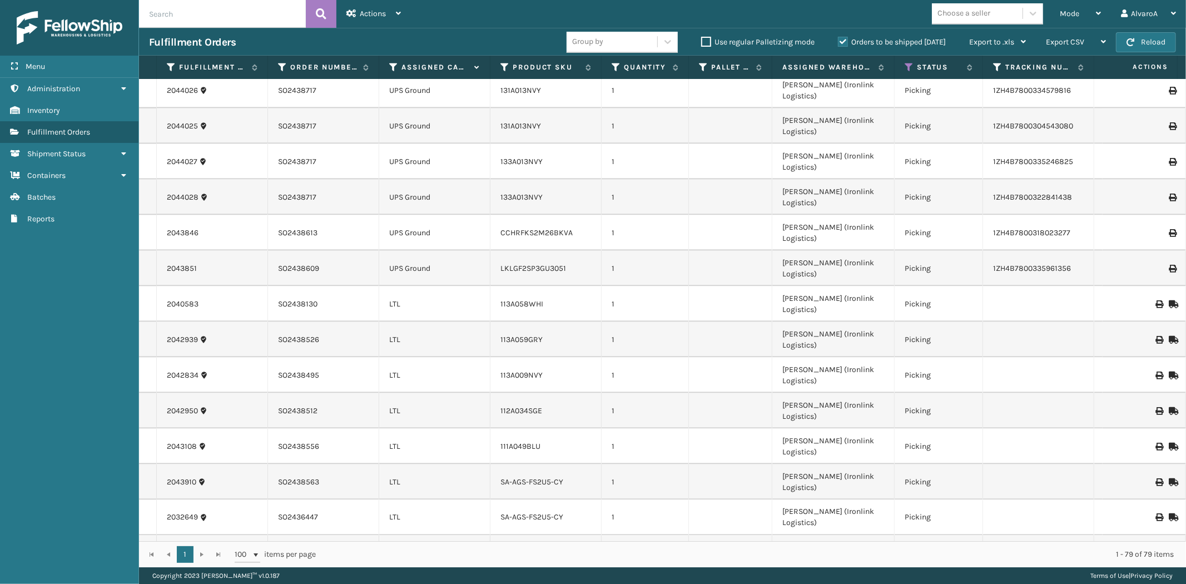
scroll to position [1590, 0]
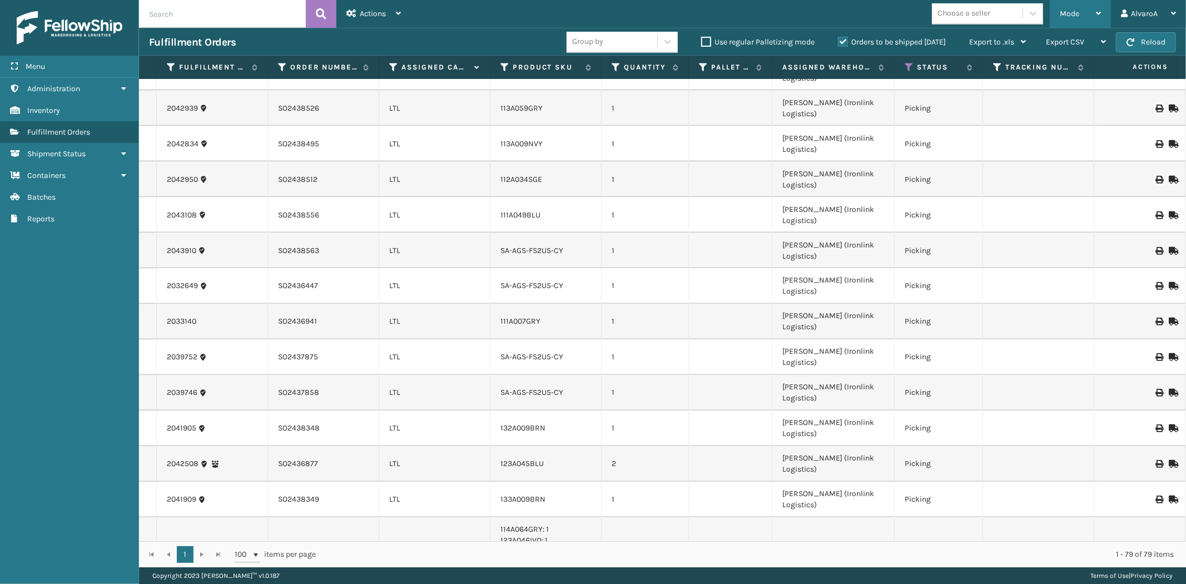
click at [1076, 3] on div "Mode" at bounding box center [1079, 14] width 41 height 28
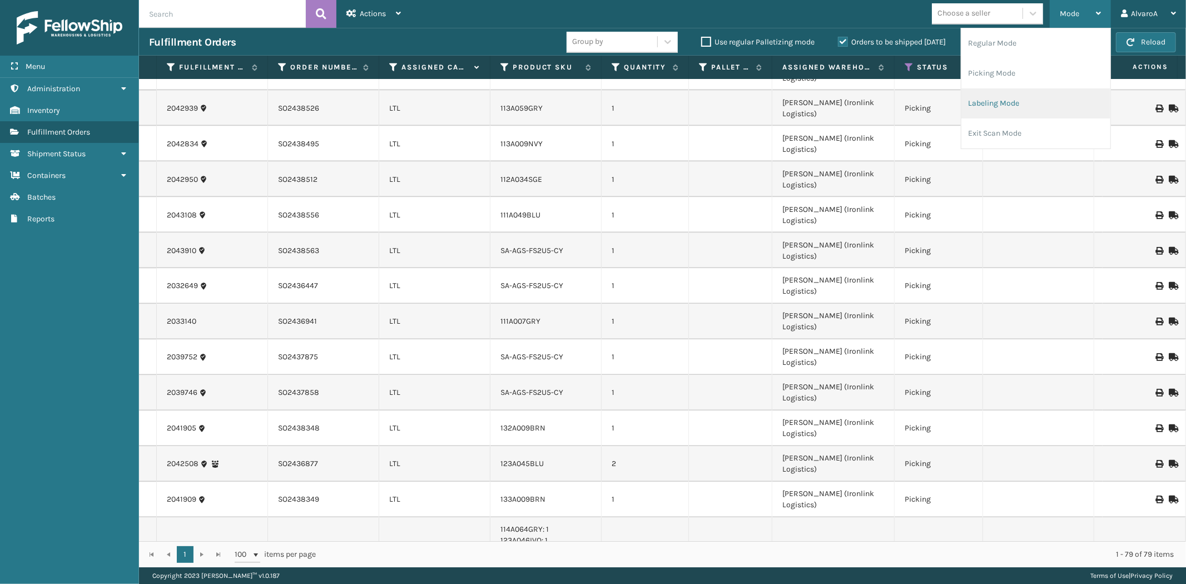
click at [988, 103] on li "Labeling Mode" at bounding box center [1035, 103] width 149 height 30
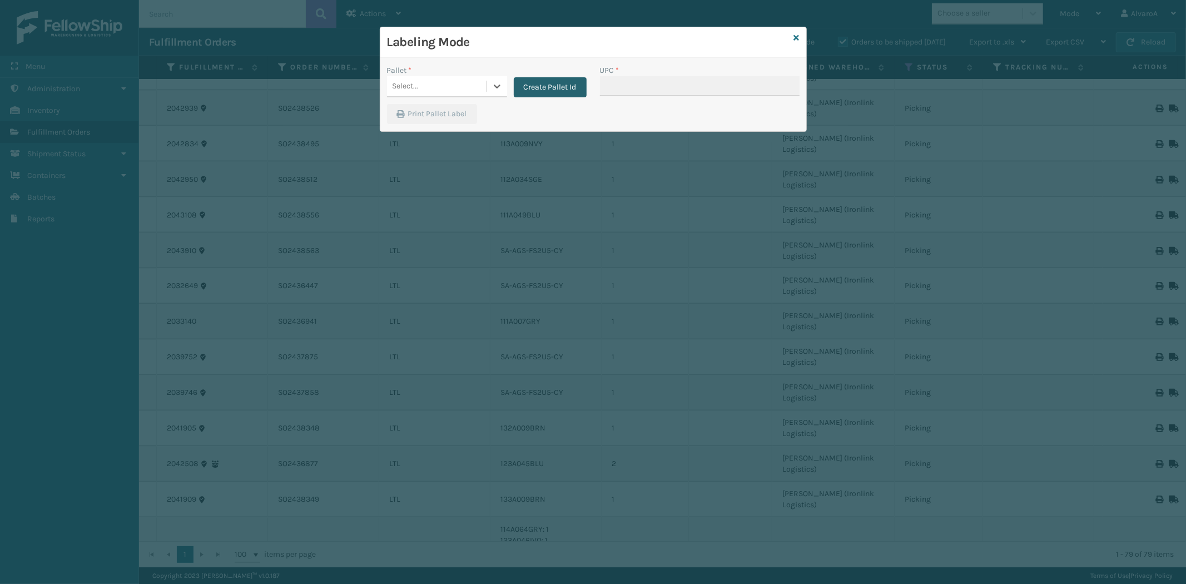
drag, startPoint x: 498, startPoint y: 86, endPoint x: 512, endPoint y: 87, distance: 14.5
click at [499, 87] on icon at bounding box center [496, 86] width 11 height 11
click at [534, 92] on button "Create Pallet Id" at bounding box center [550, 87] width 73 height 20
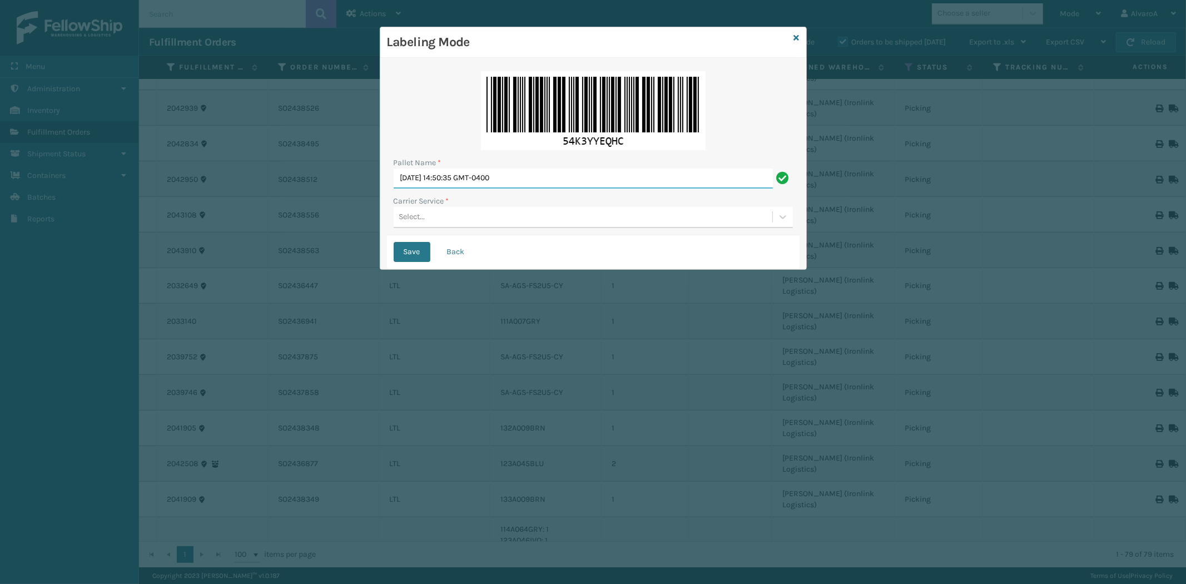
drag, startPoint x: 545, startPoint y: 176, endPoint x: 257, endPoint y: 254, distance: 298.9
click at [257, 257] on div "Labeling Mode Pallet Name * [DATE] 14:50:35 GMT-0400 Carrier Service * Select..…" at bounding box center [593, 292] width 1186 height 584
paste input "503322"
type input "LPN 503322#1"
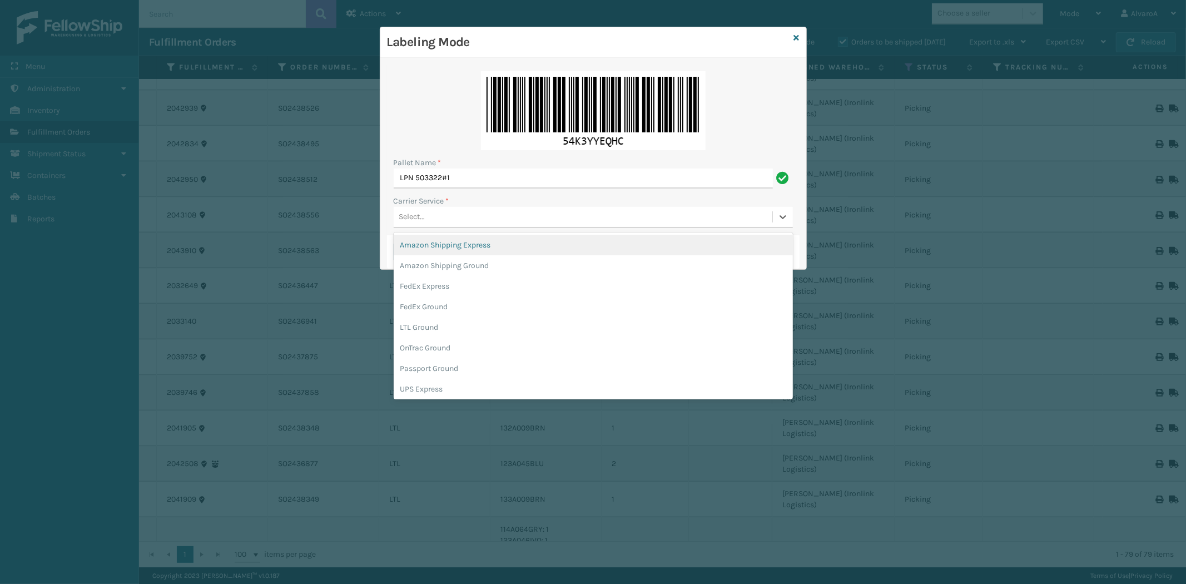
click at [420, 211] on div "Select..." at bounding box center [412, 217] width 26 height 12
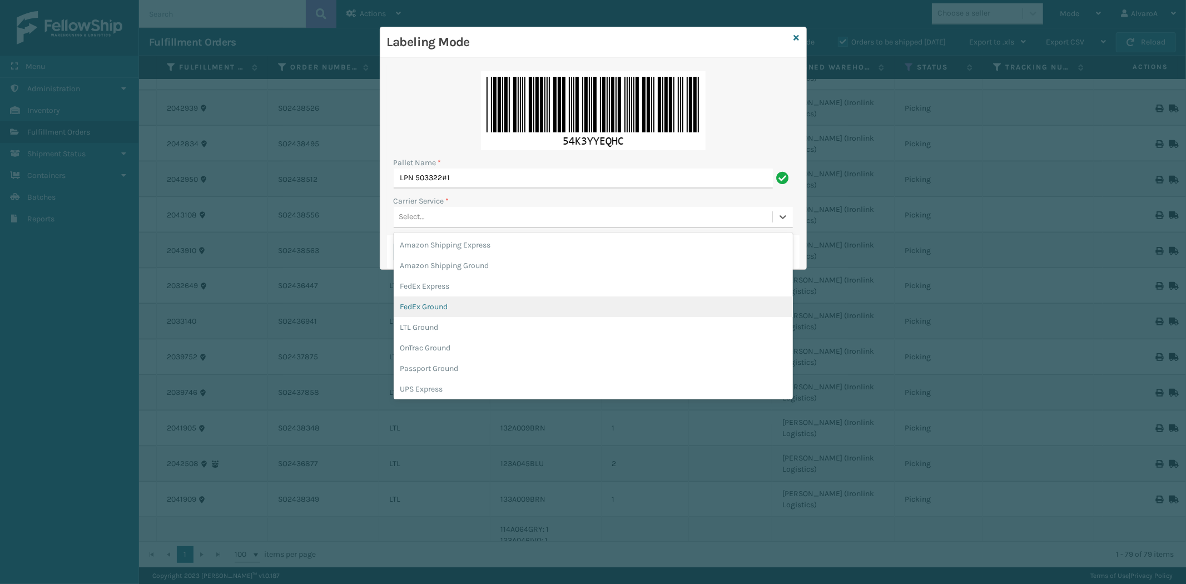
click at [431, 306] on div "FedEx Ground" at bounding box center [593, 306] width 399 height 21
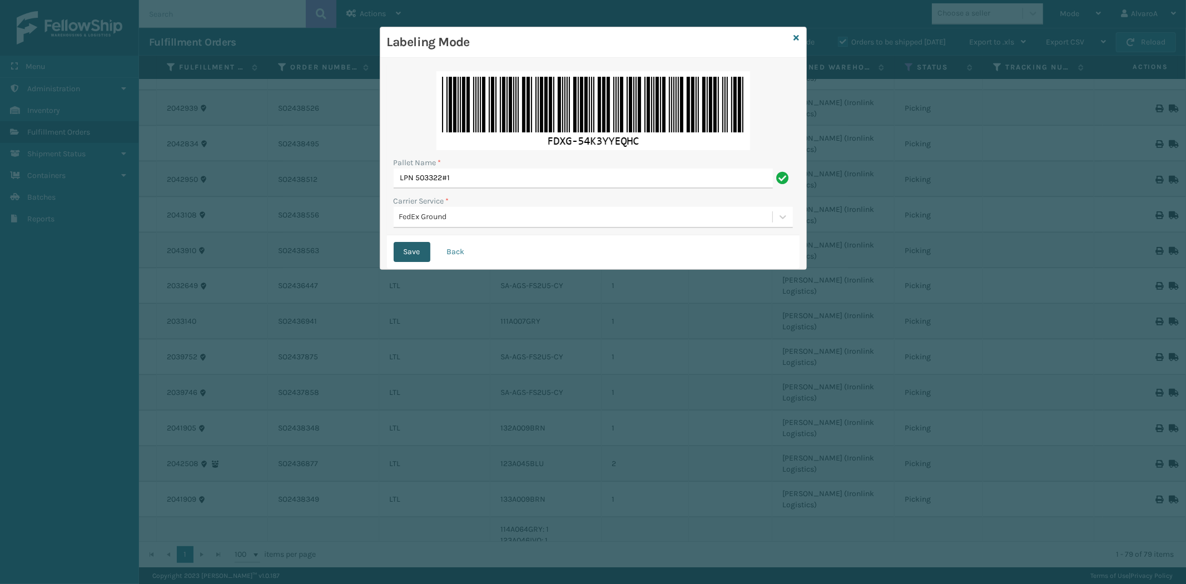
click at [413, 250] on button "Save" at bounding box center [412, 252] width 37 height 20
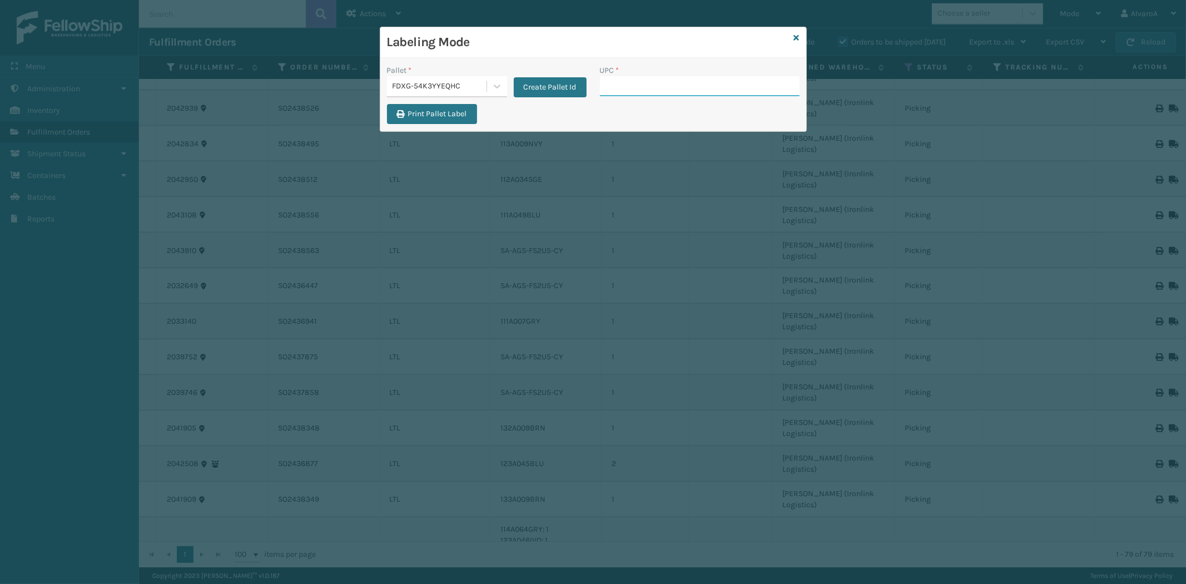
paste input "CCHRFKS3M26BKVA"
type input "CCHRFKS3M26BKVA"
type input "CCHRFKS3M26DGRA"
paste input "CCWENKS2M26DGRA"
type input "CCWENKS2M26DGRA"
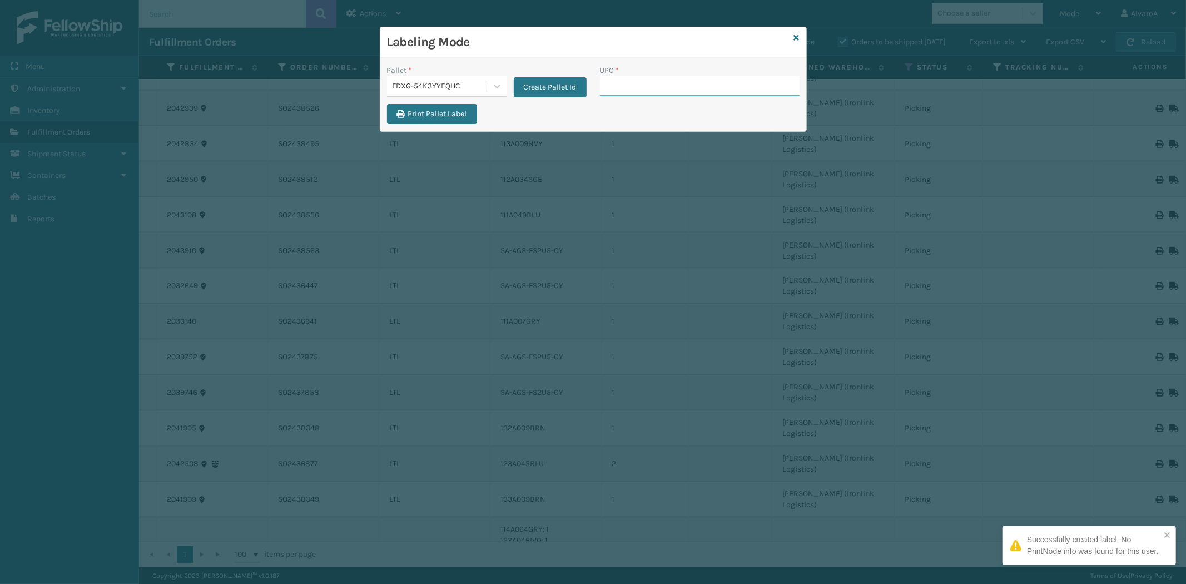
paste input "LSHRFS3CP3003R"
type input "LSHRFS3CP3003R"
paste input "SC-CRYS3LU2001"
type input "SC-CRYS3LU2001"
paste input "SC-CRYS3LU2012"
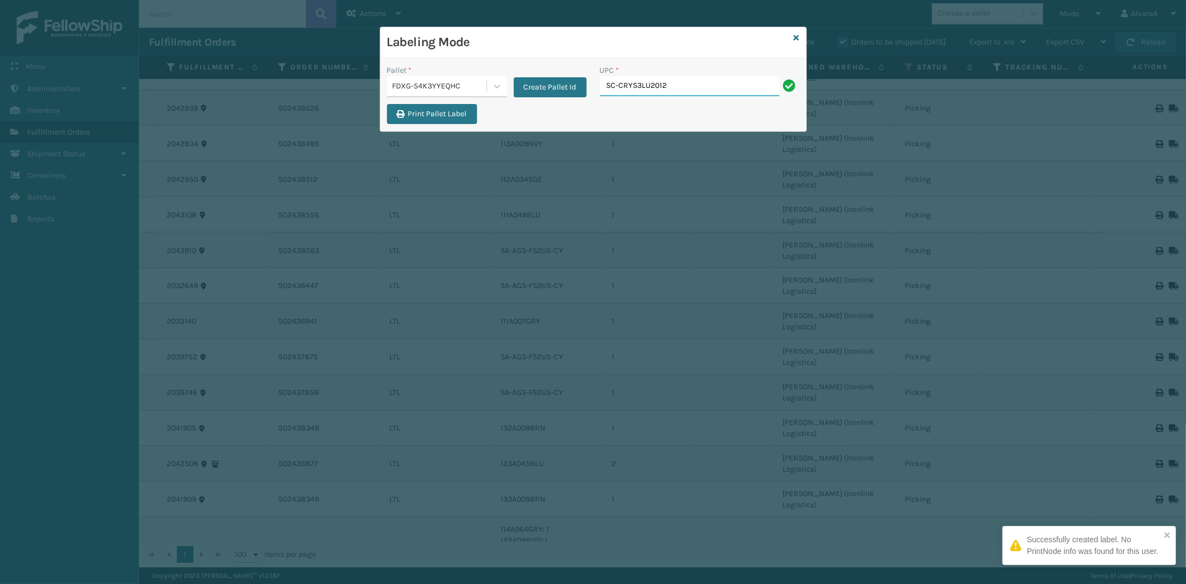
type input "SC-CRYS3LU2012"
paste input "SCWDSLU2012"
type input "SCWDSLU2012"
click at [795, 34] on icon at bounding box center [797, 38] width 6 height 8
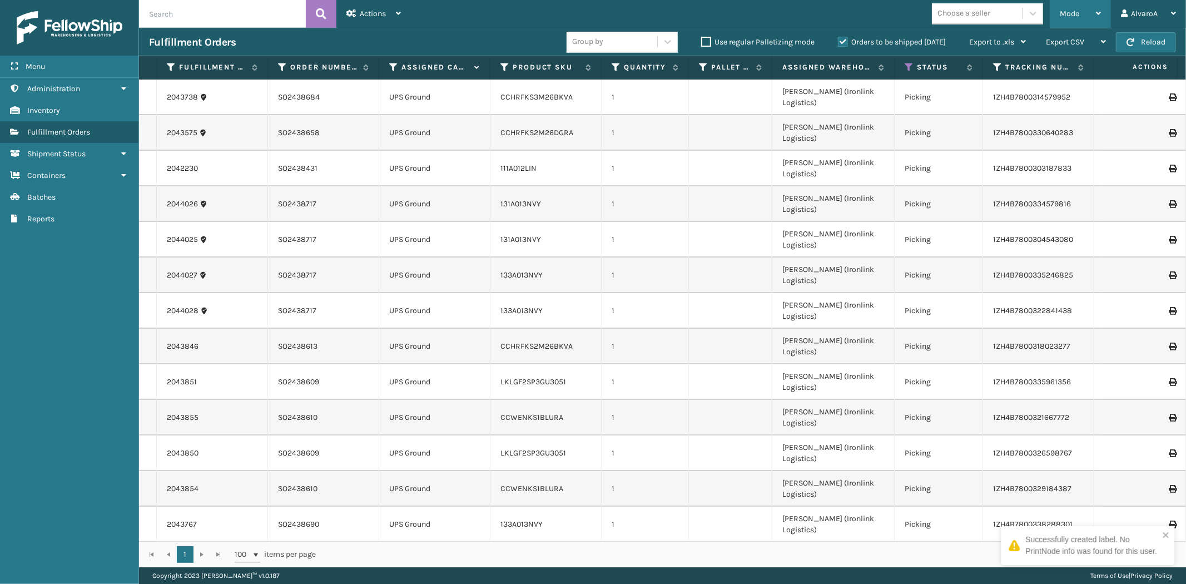
click at [1055, 17] on div "Mode Regular Mode Picking Mode Labeling Mode Exit Scan Mode" at bounding box center [1079, 14] width 61 height 28
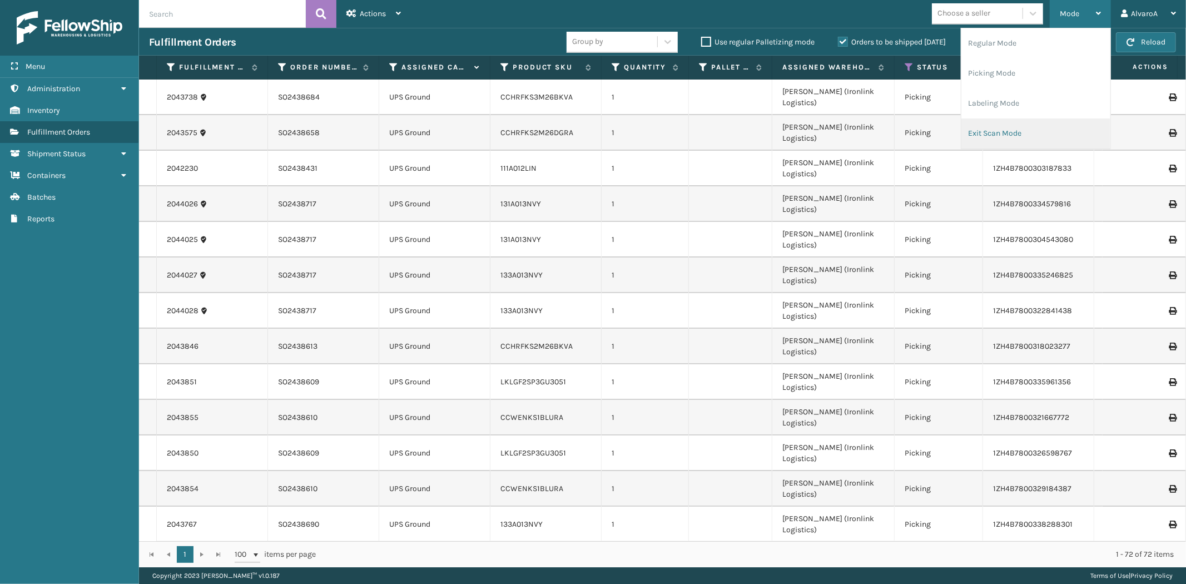
click at [991, 132] on li "Exit Scan Mode" at bounding box center [1035, 133] width 149 height 30
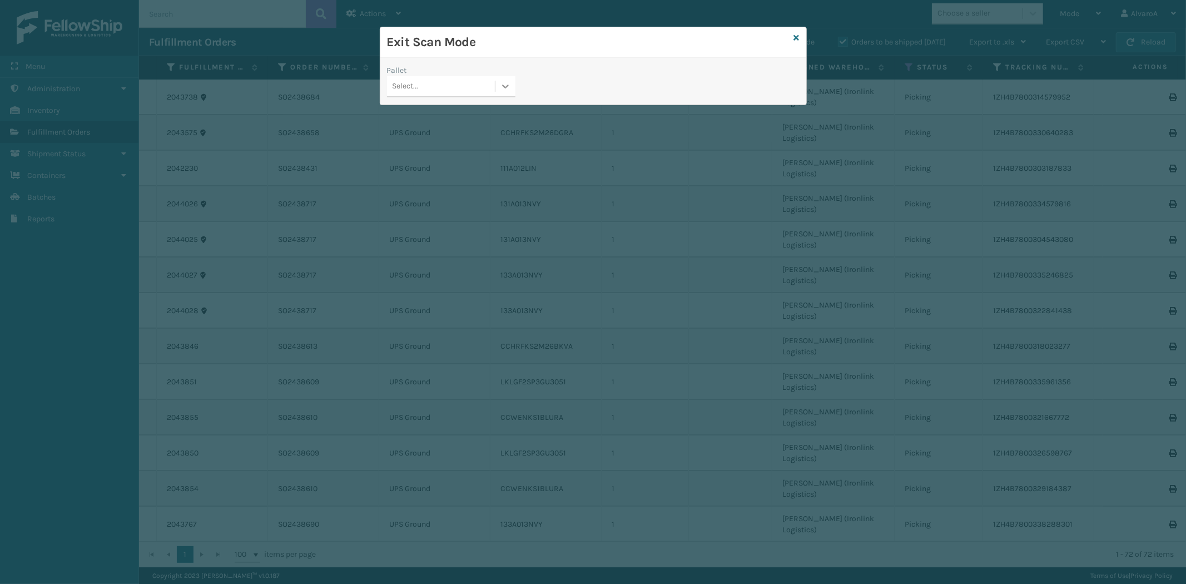
click at [496, 83] on div at bounding box center [505, 86] width 20 height 20
click at [411, 128] on div "FDXG-54K3YYEQHC" at bounding box center [451, 135] width 128 height 21
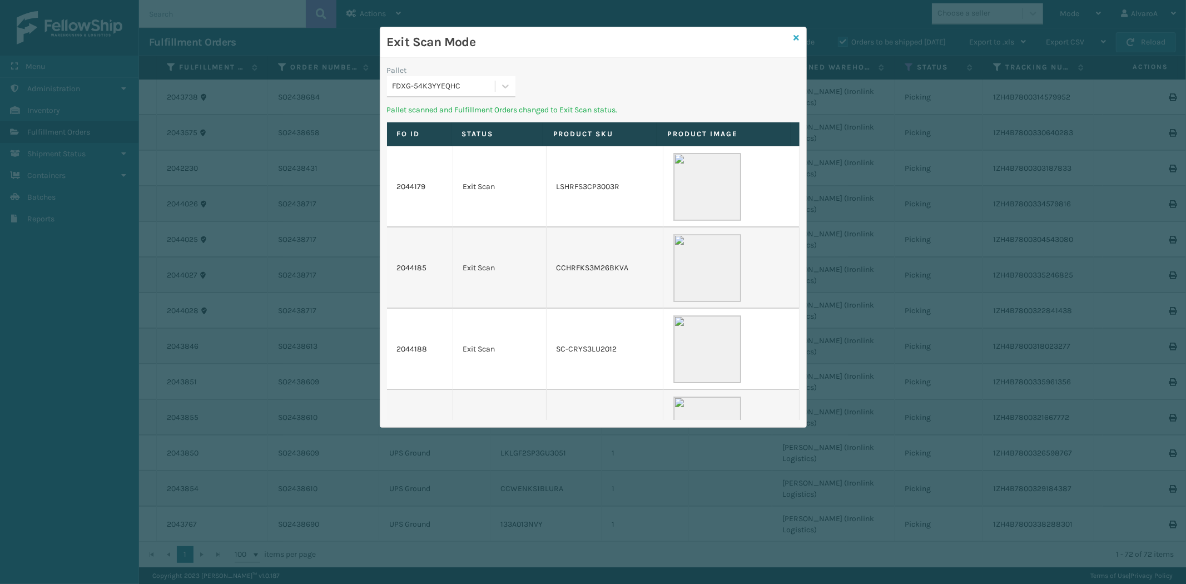
click at [795, 39] on icon at bounding box center [797, 38] width 6 height 8
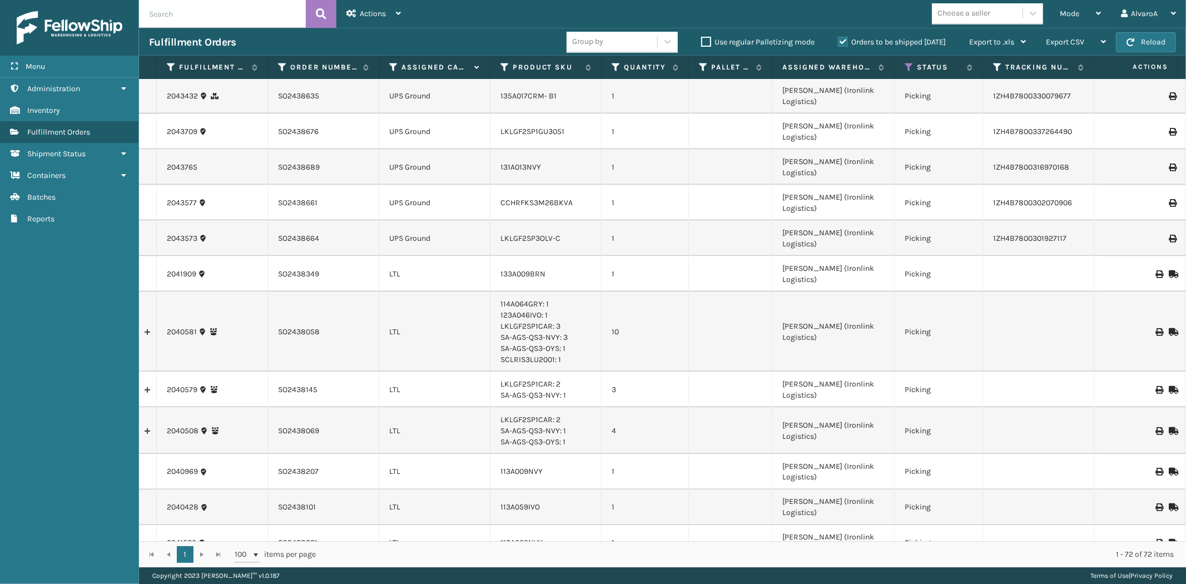
scroll to position [1419, 0]
